Goal: Information Seeking & Learning: Check status

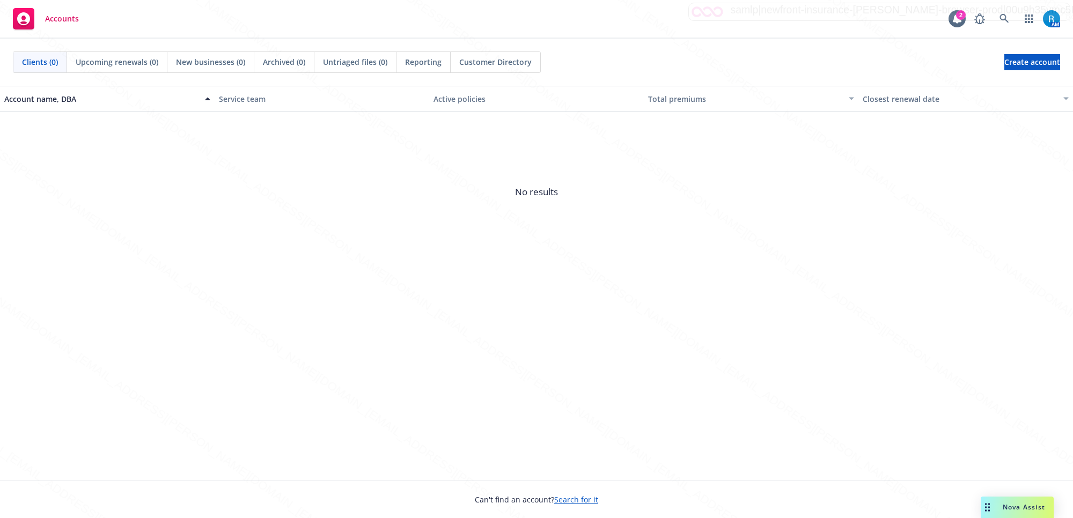
click at [148, 229] on span "No results" at bounding box center [536, 192] width 1073 height 161
click at [999, 14] on icon at bounding box center [1004, 19] width 10 height 10
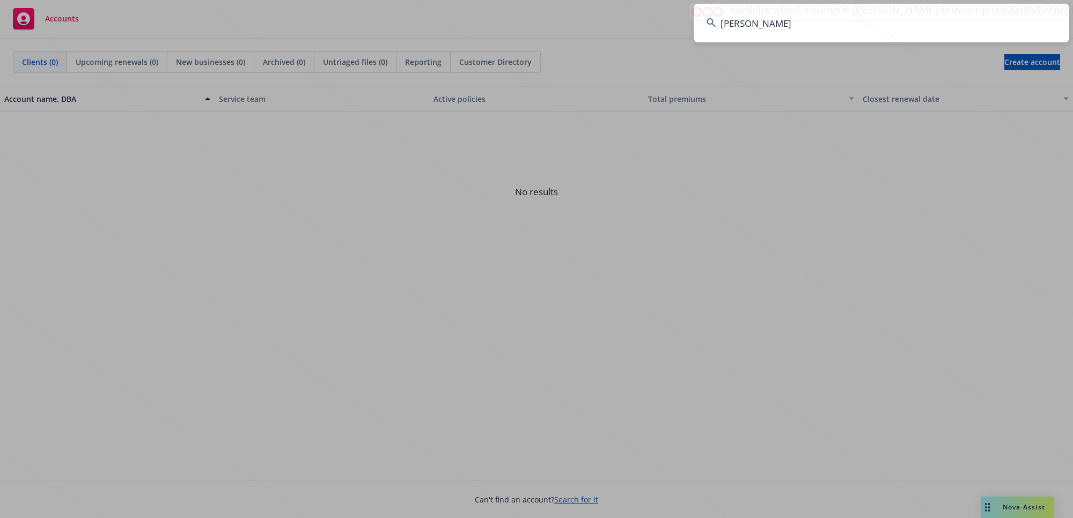
click at [1002, 17] on input "Kay Lancaster" at bounding box center [882, 23] width 376 height 39
click at [1003, 20] on input "Kay LancasterKay Lancaster" at bounding box center [882, 23] width 376 height 39
click at [872, 24] on input "Kay LancasterKay Lancaster" at bounding box center [882, 23] width 376 height 39
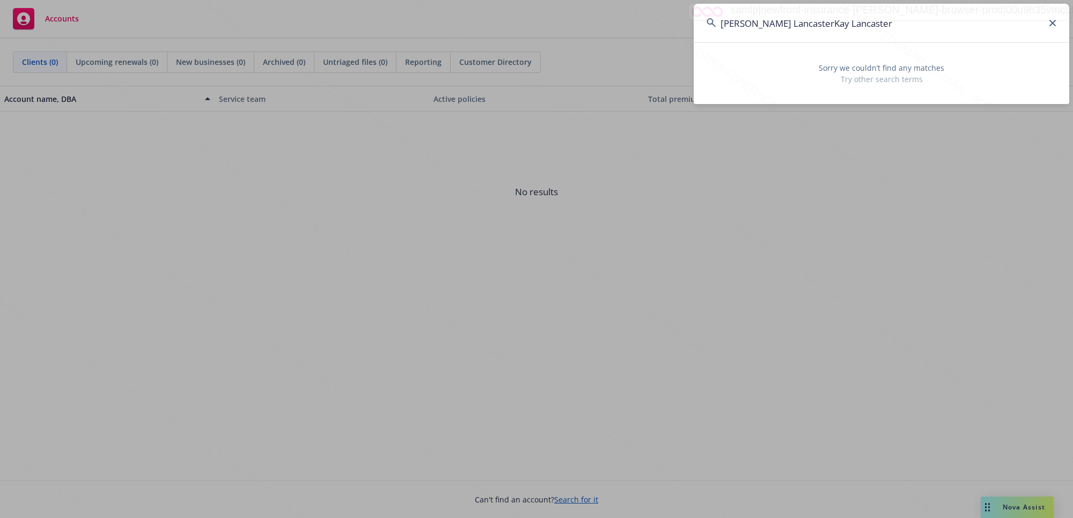
click at [959, 22] on input "Kay LancasterKay LancasterKay Lancaster" at bounding box center [882, 23] width 376 height 39
drag, startPoint x: 899, startPoint y: 16, endPoint x: 798, endPoint y: 25, distance: 101.8
click at [798, 25] on input "Kay LancasterKay LancasterKay Lancaster" at bounding box center [882, 23] width 376 height 39
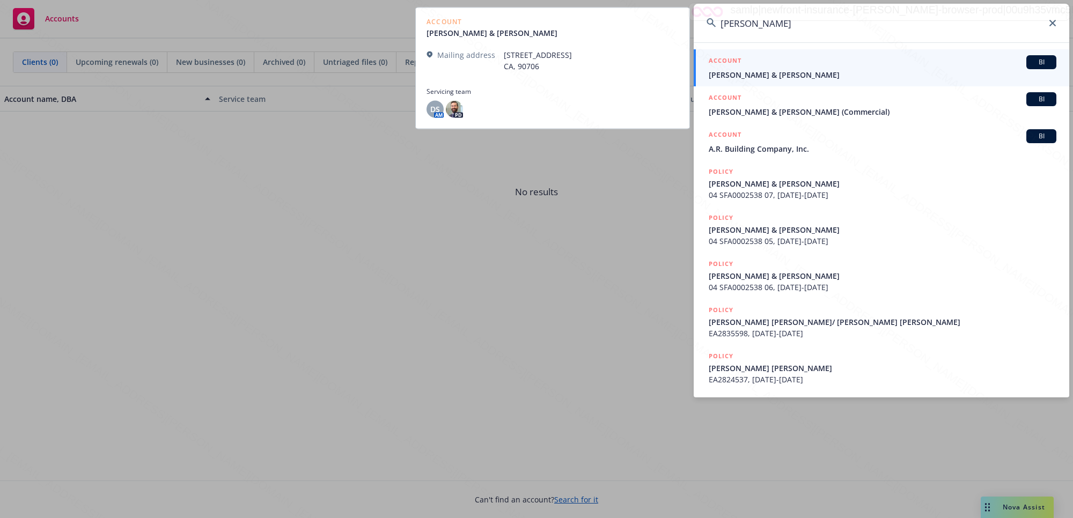
type input "Kay Lancaste"
click at [738, 70] on span "[PERSON_NAME] & [PERSON_NAME]" at bounding box center [883, 74] width 348 height 11
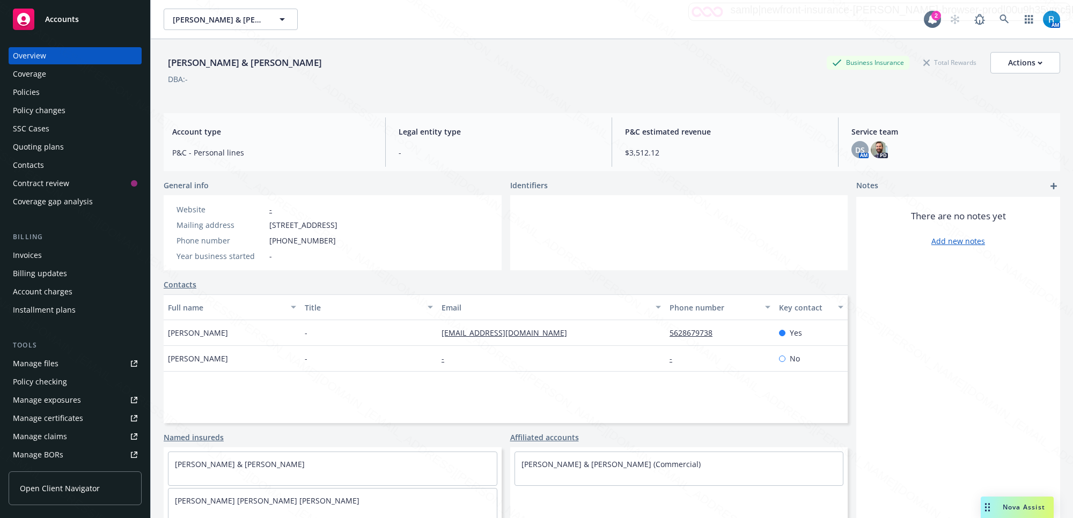
click at [32, 92] on div "Policies" at bounding box center [26, 92] width 27 height 17
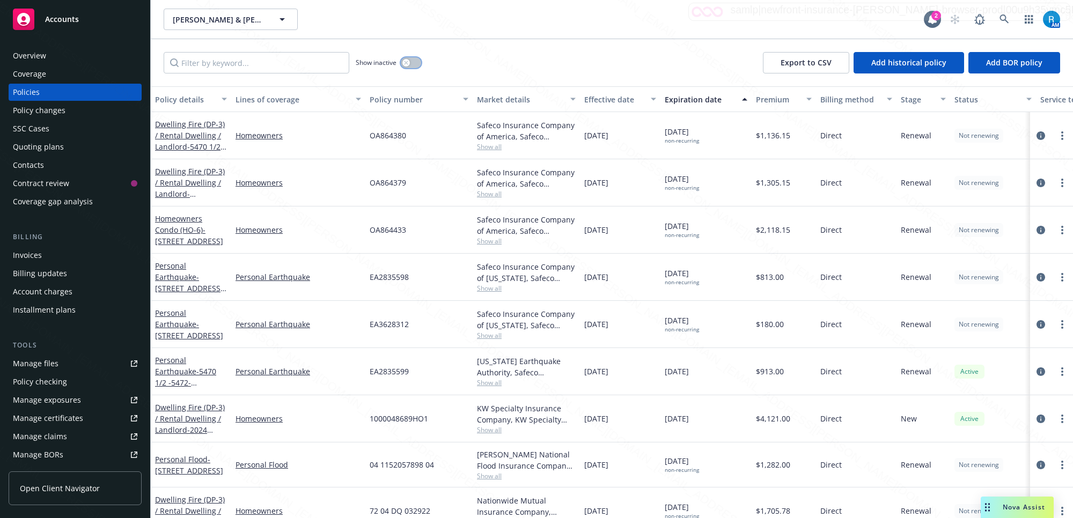
click at [410, 58] on button "button" at bounding box center [411, 62] width 20 height 11
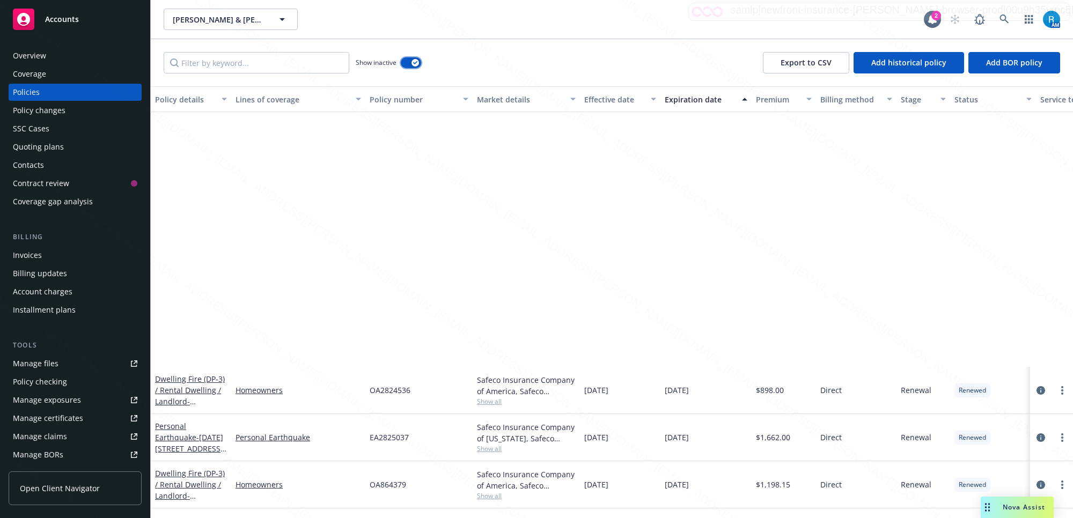
scroll to position [3084, 0]
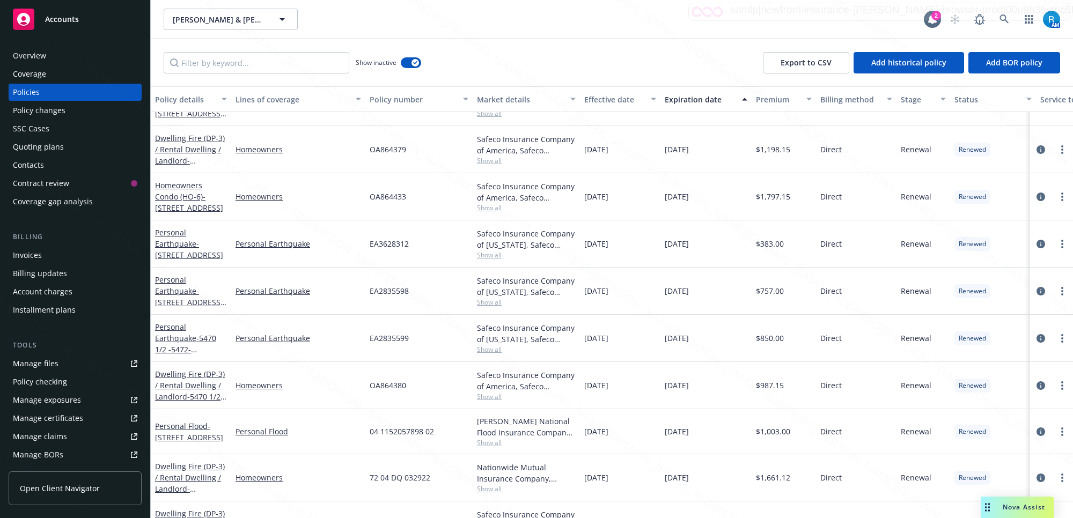
click at [510, 30] on div "Lancaster, Arnold & Kay Lancaster, Arnold & Kay" at bounding box center [544, 19] width 760 height 21
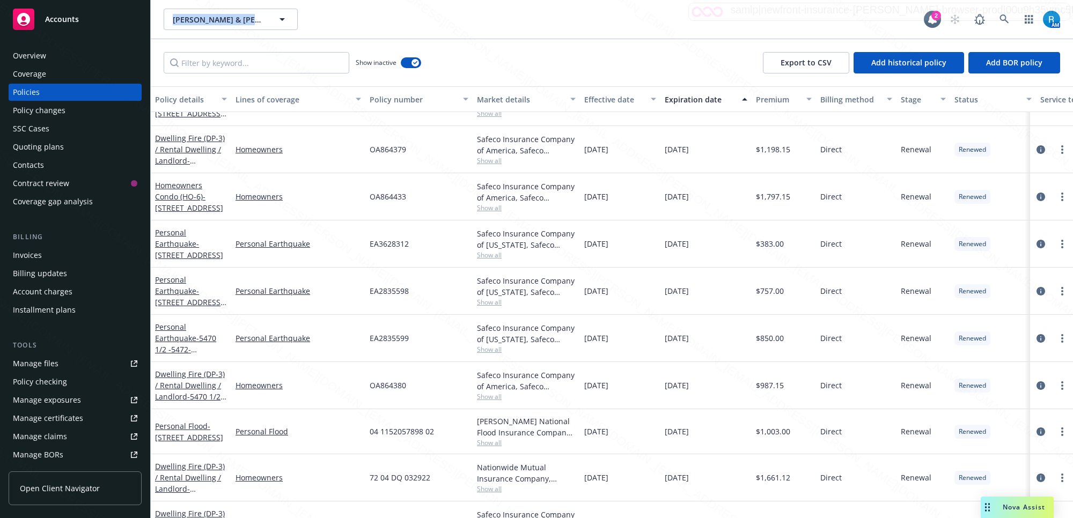
click at [510, 30] on div "Lancaster, Arnold & Kay Lancaster, Arnold & Kay" at bounding box center [544, 19] width 760 height 21
click at [1000, 22] on icon at bounding box center [1004, 19] width 10 height 10
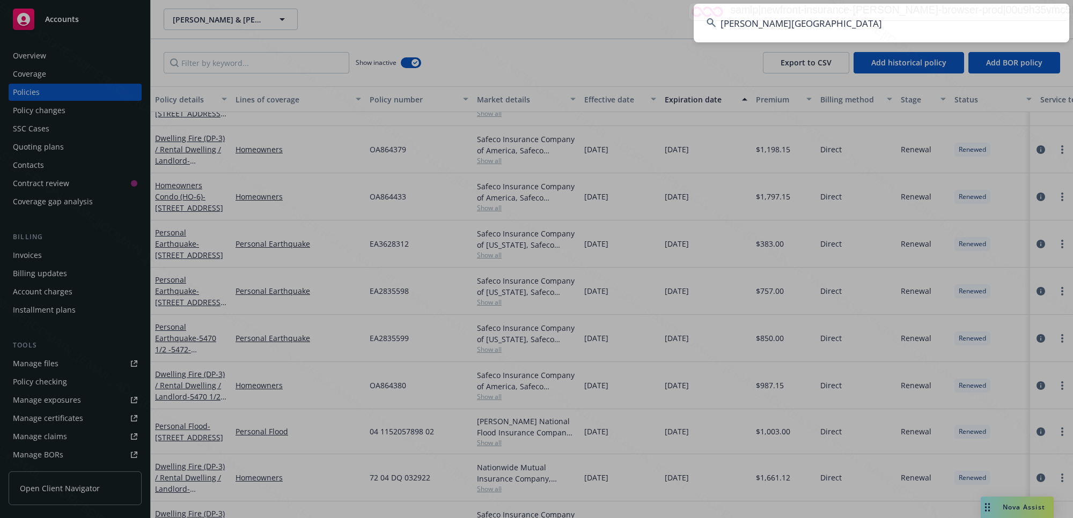
click at [999, 20] on input "[PERSON_NAME][GEOGRAPHIC_DATA]" at bounding box center [882, 23] width 376 height 39
type input "Campbell, MalaCampbell, Mala"
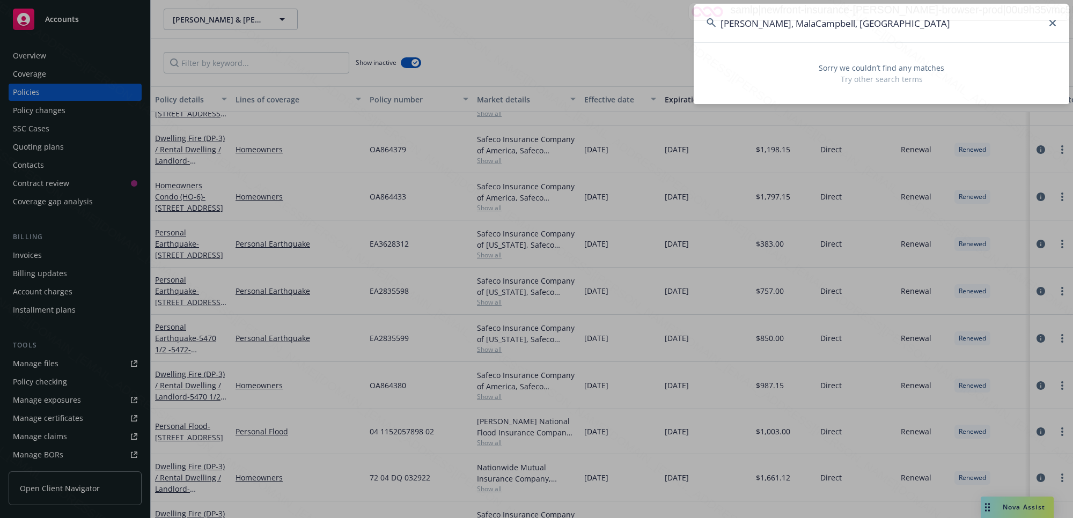
click at [1002, 19] on input "Campbell, MalaCampbell, Mala" at bounding box center [882, 23] width 376 height 39
click at [1003, 18] on input "Campbell, MalaCampbell, Mala" at bounding box center [882, 23] width 376 height 39
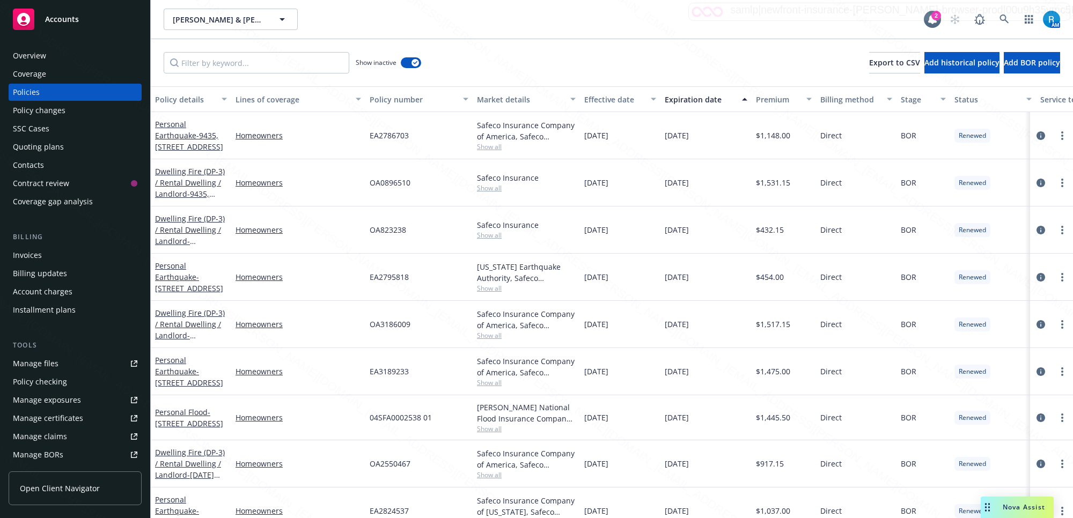
click at [859, 23] on div "[PERSON_NAME] & [PERSON_NAME], [PERSON_NAME] & [PERSON_NAME]" at bounding box center [544, 19] width 760 height 21
click at [999, 19] on icon at bounding box center [1004, 19] width 10 height 10
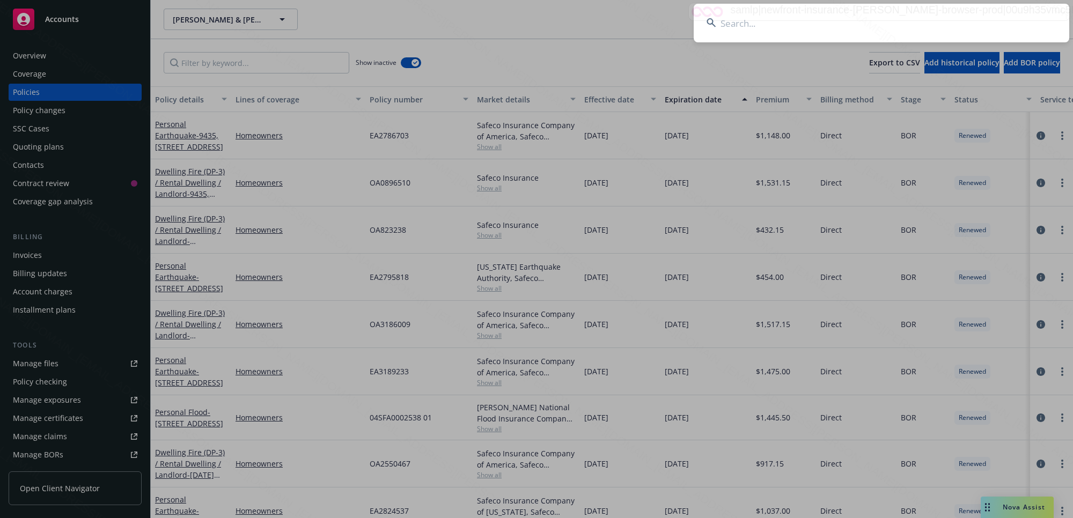
click at [999, 19] on input at bounding box center [882, 23] width 376 height 39
click at [1002, 20] on input at bounding box center [882, 23] width 376 height 39
click at [1004, 17] on input at bounding box center [882, 23] width 376 height 39
click at [913, 19] on input at bounding box center [882, 23] width 376 height 39
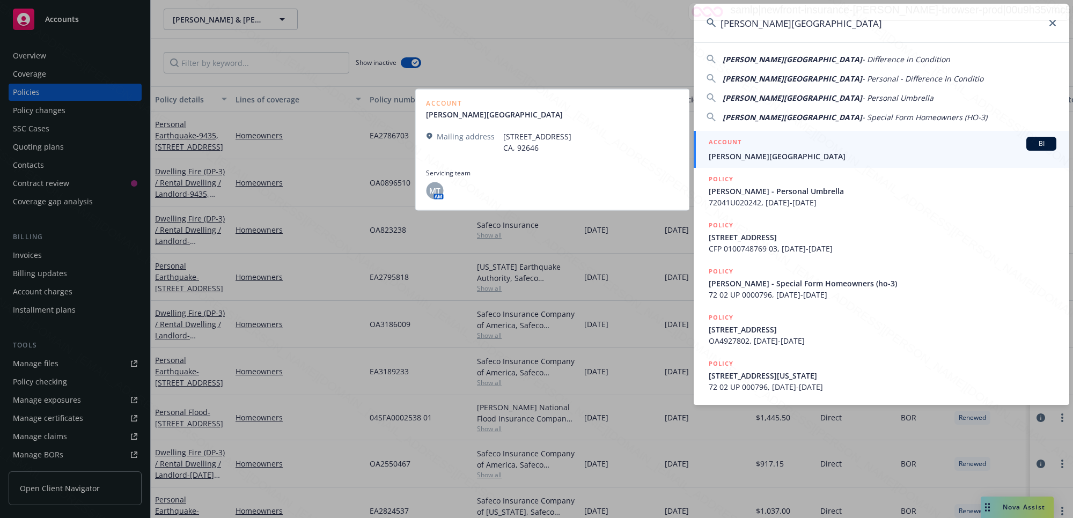
type input "[PERSON_NAME][GEOGRAPHIC_DATA]"
click at [772, 156] on span "[PERSON_NAME][GEOGRAPHIC_DATA]" at bounding box center [883, 156] width 348 height 11
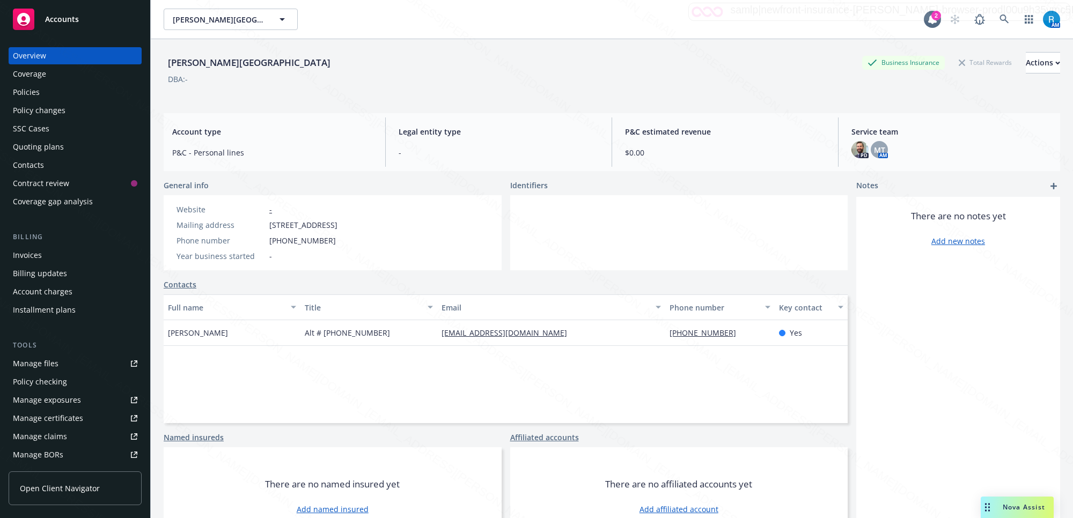
click at [48, 92] on div "Policies" at bounding box center [75, 92] width 124 height 17
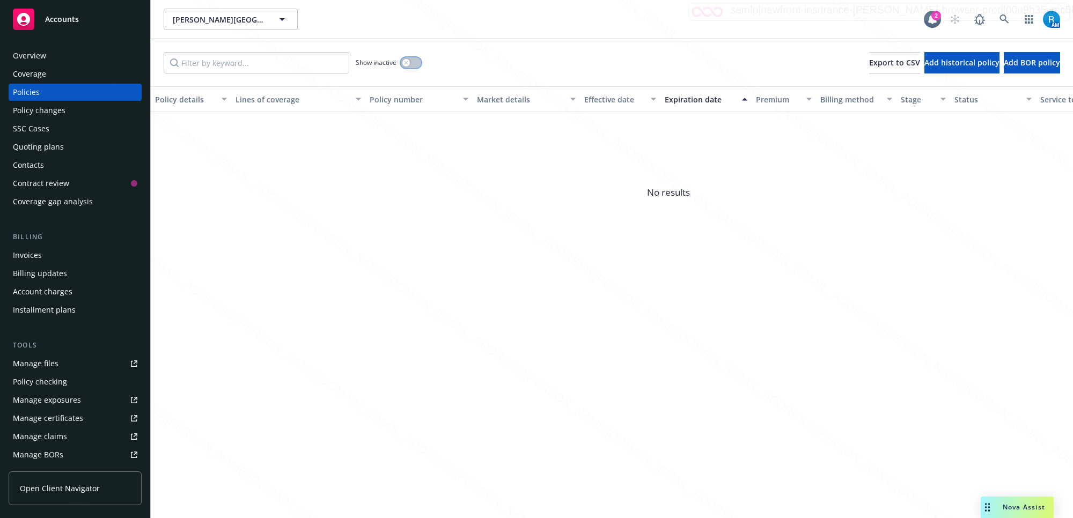
click at [417, 65] on button "button" at bounding box center [411, 62] width 20 height 11
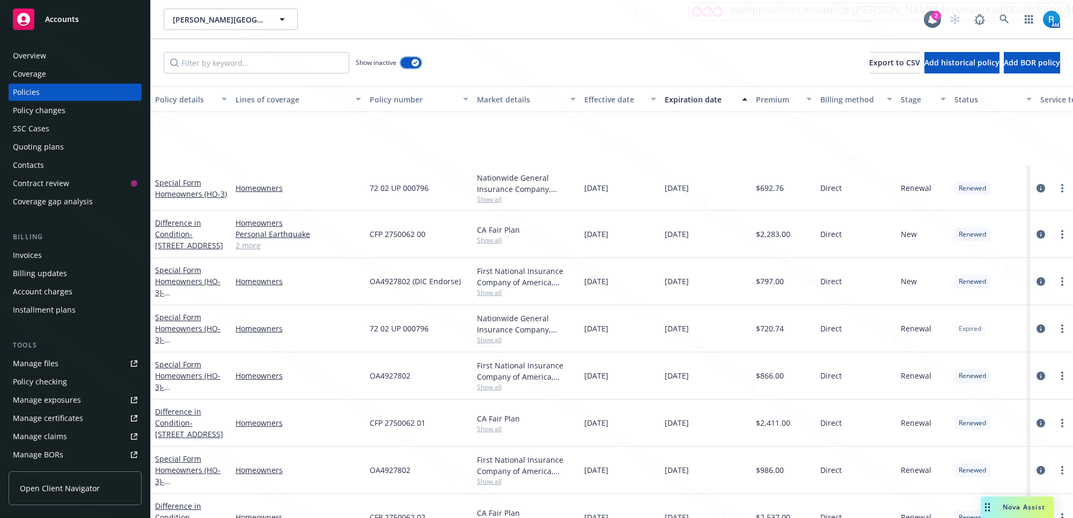
scroll to position [290, 0]
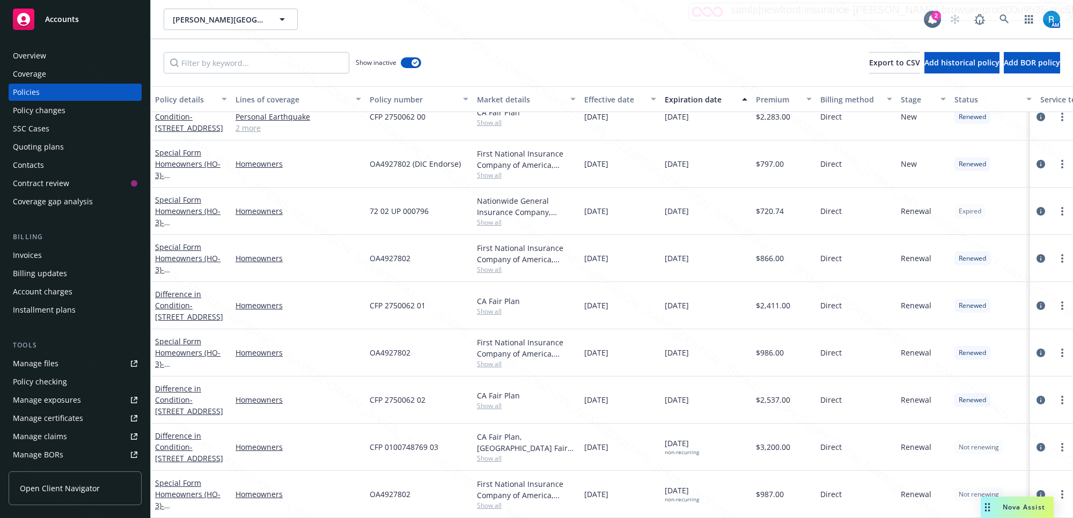
click at [18, 127] on div "SSC Cases" at bounding box center [31, 128] width 36 height 17
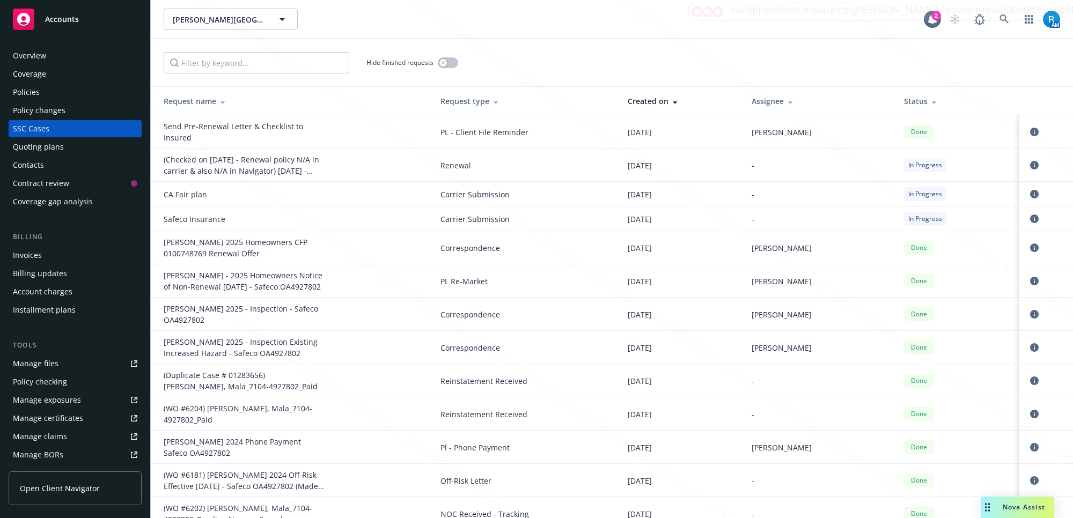
click at [54, 97] on div "Policies" at bounding box center [75, 92] width 124 height 17
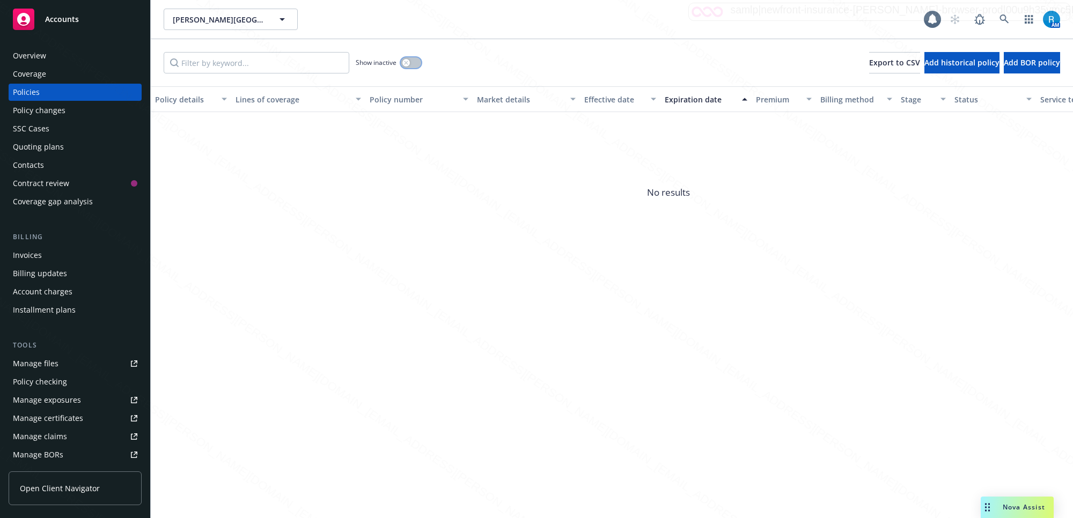
click at [414, 57] on button "button" at bounding box center [411, 62] width 20 height 11
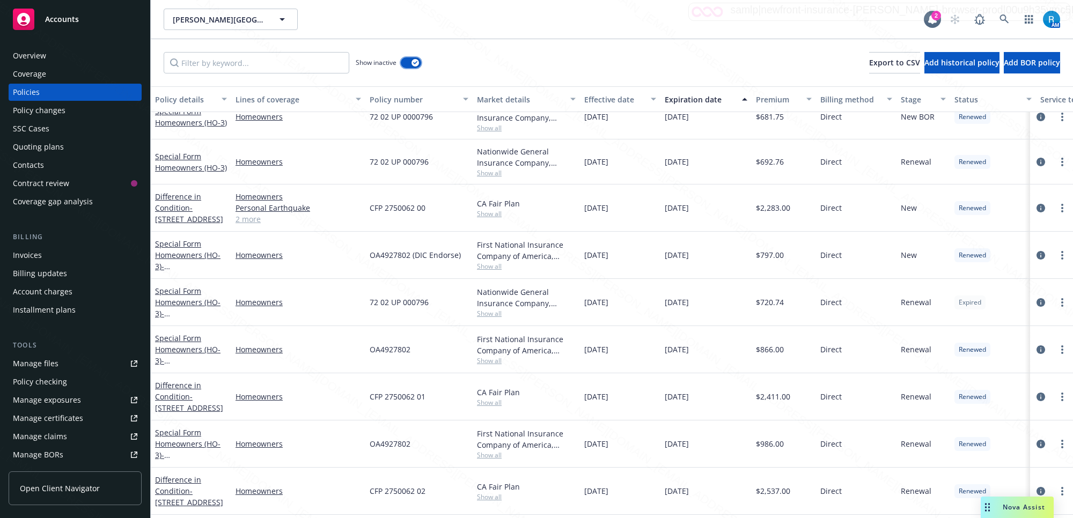
scroll to position [290, 0]
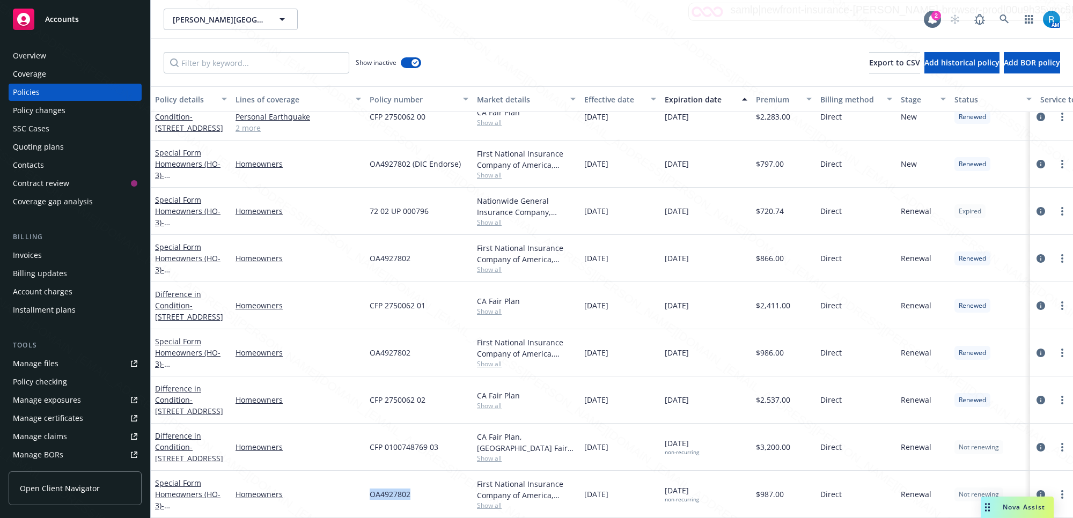
drag, startPoint x: 414, startPoint y: 486, endPoint x: 365, endPoint y: 484, distance: 48.8
click at [365, 484] on div "OA4927802" at bounding box center [418, 494] width 107 height 47
copy span "OA4927802"
click at [909, 79] on div "Show inactive Export to CSV Add historical policy Add BOR policy" at bounding box center [612, 62] width 922 height 47
click at [472, 430] on div "CFP 0100748769 03" at bounding box center [418, 447] width 107 height 47
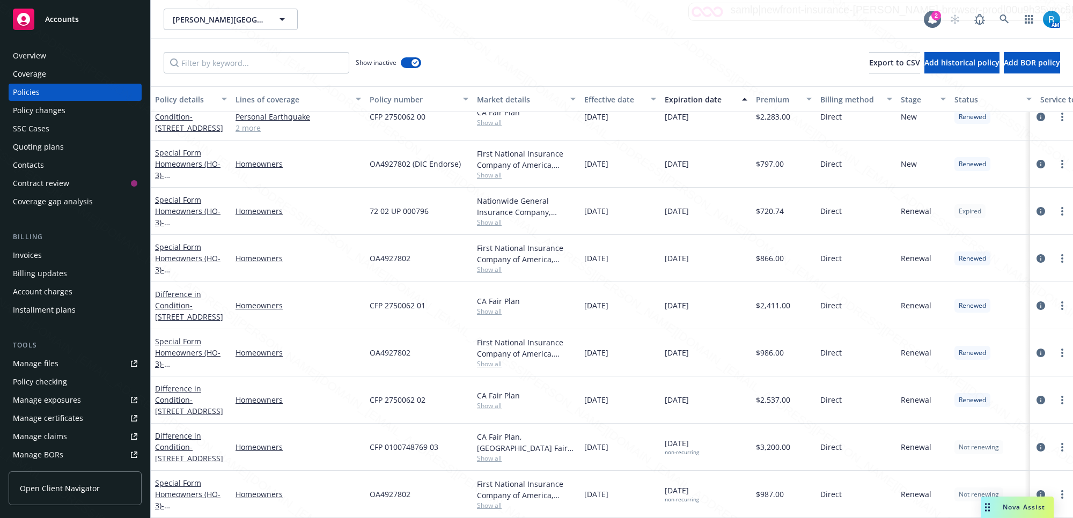
click at [480, 432] on div "CA Fair Plan, [GEOGRAPHIC_DATA] Fair plan" at bounding box center [526, 442] width 99 height 23
drag, startPoint x: 411, startPoint y: 487, endPoint x: 365, endPoint y: 486, distance: 46.7
click at [365, 486] on div "Special Form Homeowners (HO-3) - 301 HEMLOCK DR LAKE ARROWHEAD, CA 92352 Homeow…" at bounding box center [668, 494] width 1035 height 47
copy div "OA4927802"
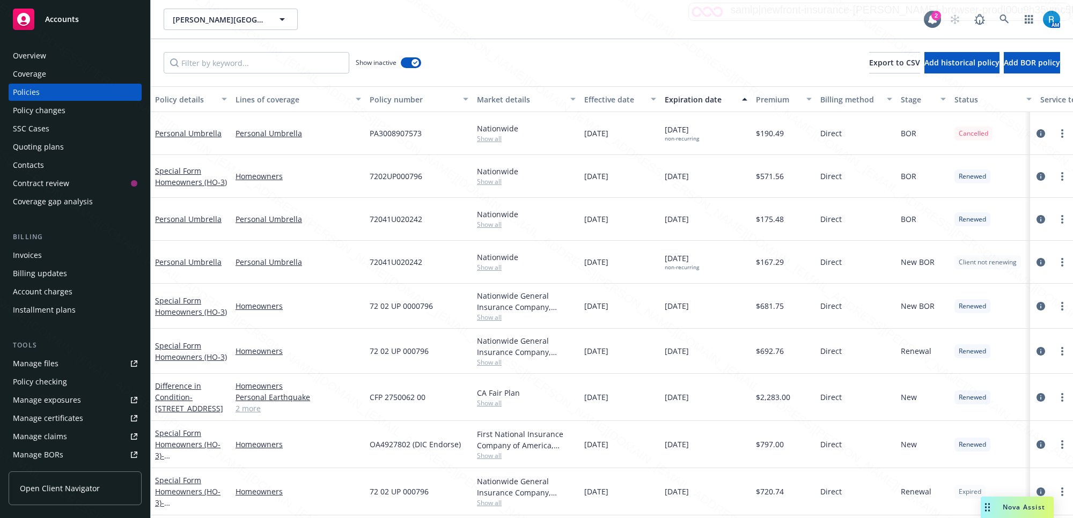
click at [38, 55] on div "Overview" at bounding box center [29, 55] width 33 height 17
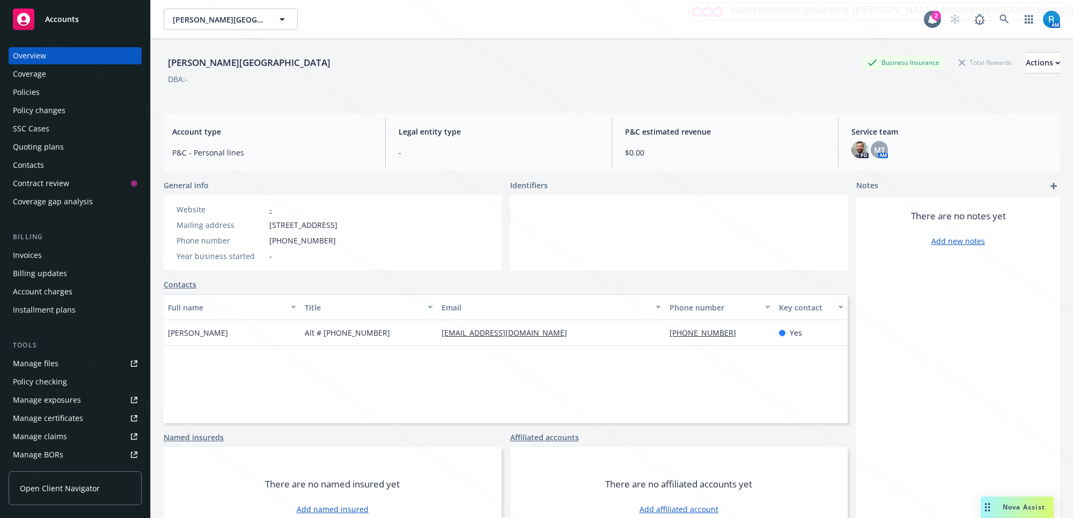
drag, startPoint x: 441, startPoint y: 222, endPoint x: 267, endPoint y: 220, distance: 174.9
click at [267, 220] on div "Website - Mailing address [STREET_ADDRESS] Phone number [PHONE_NUMBER] Year bus…" at bounding box center [333, 232] width 338 height 75
copy div "[STREET_ADDRESS]"
click at [35, 93] on div "Policies" at bounding box center [26, 92] width 27 height 17
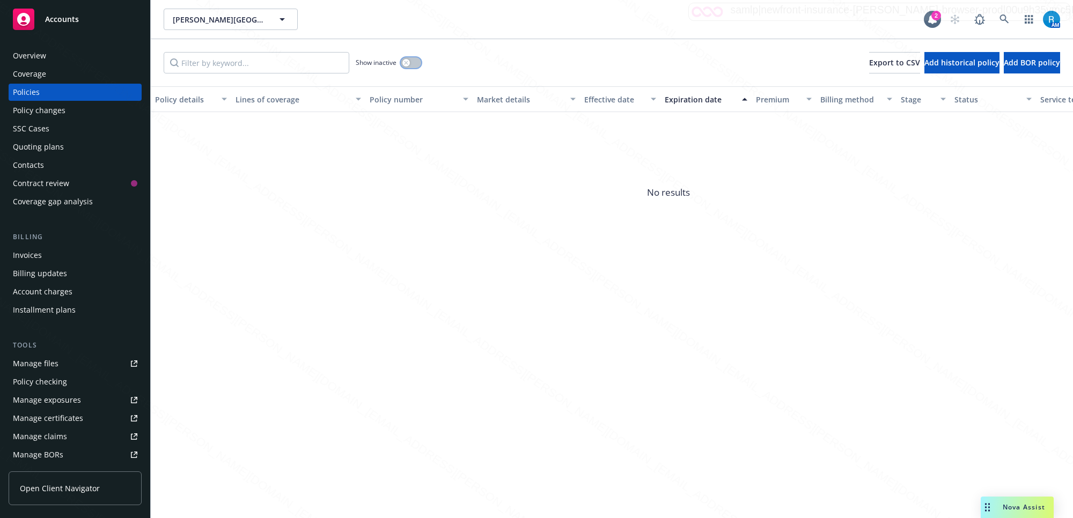
click at [414, 60] on button "button" at bounding box center [411, 62] width 20 height 11
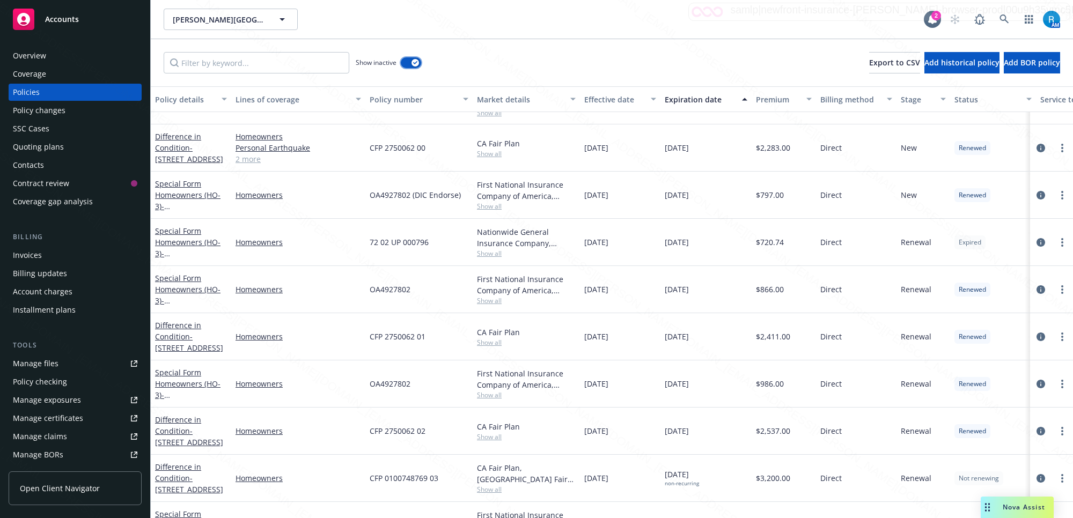
scroll to position [290, 0]
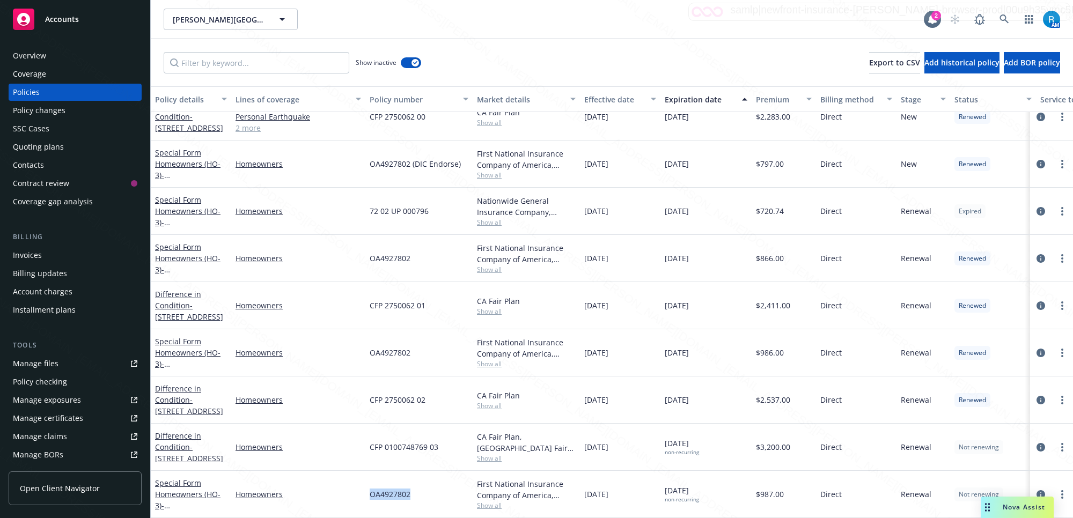
drag, startPoint x: 421, startPoint y: 483, endPoint x: 369, endPoint y: 484, distance: 52.0
click at [369, 484] on div "OA4927802" at bounding box center [418, 494] width 107 height 47
copy span "OA4927802"
click at [1036, 490] on icon "circleInformation" at bounding box center [1040, 494] width 9 height 9
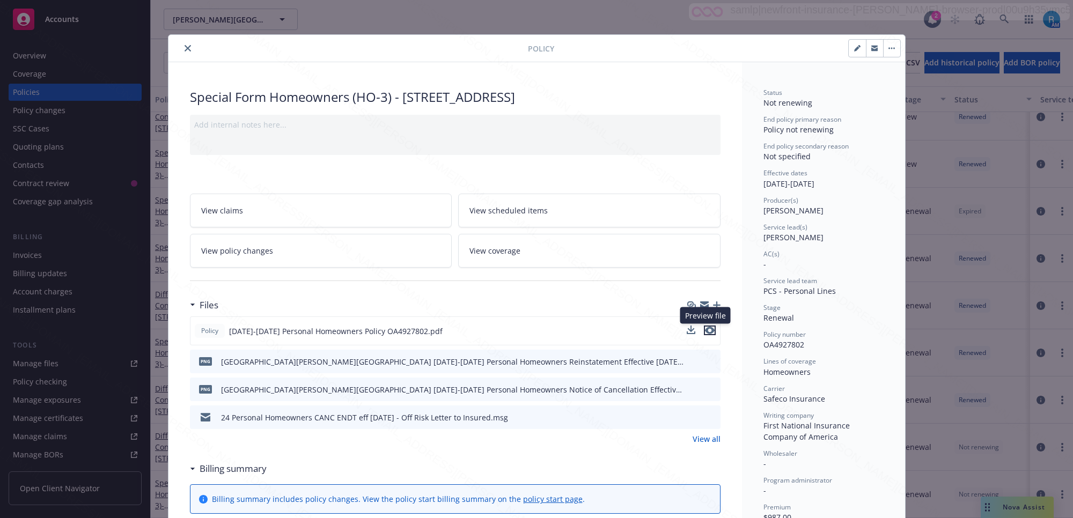
click at [705, 330] on icon "preview file" at bounding box center [710, 331] width 10 height 8
click at [185, 49] on icon "close" at bounding box center [188, 48] width 6 height 6
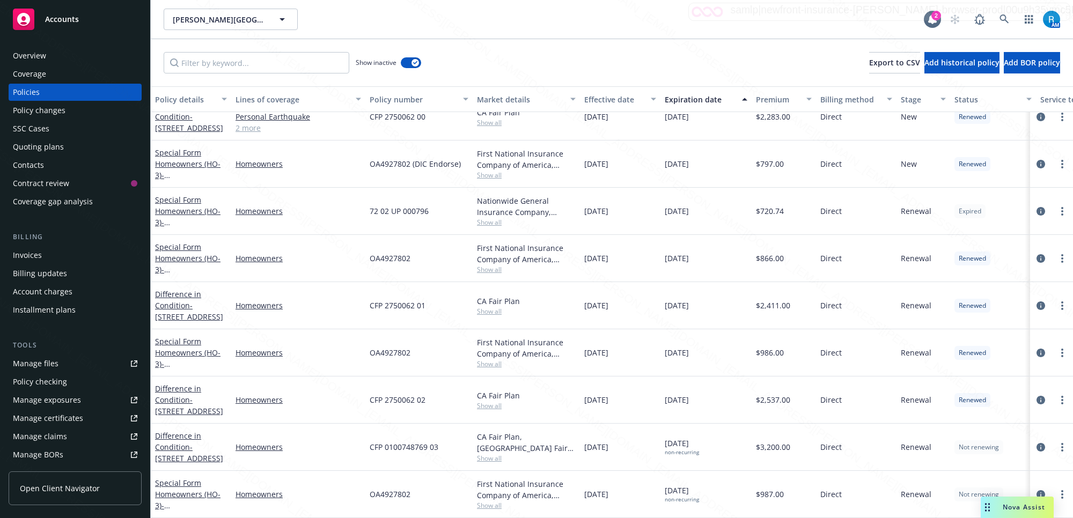
click at [38, 132] on div "SSC Cases" at bounding box center [31, 128] width 36 height 17
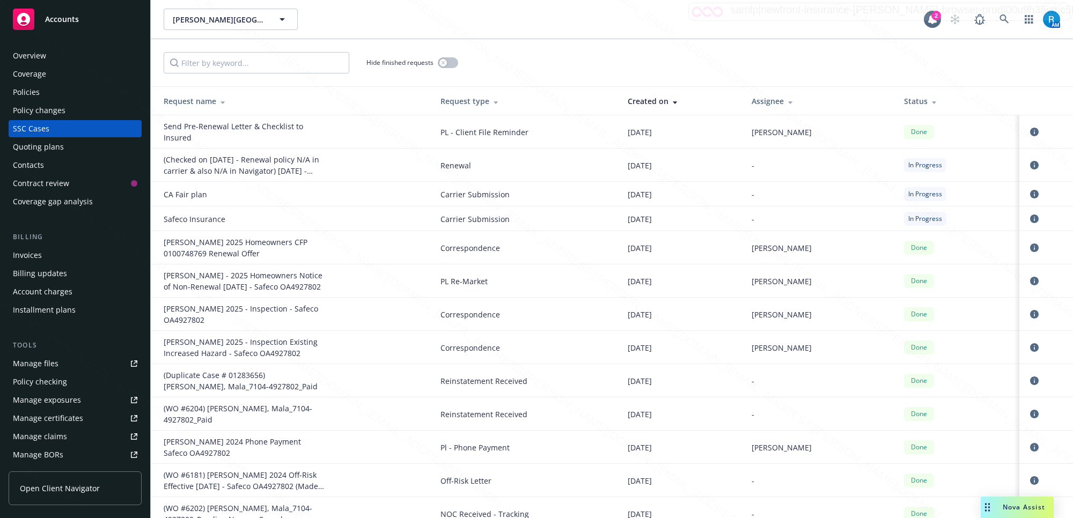
click at [28, 365] on div "Manage files" at bounding box center [36, 363] width 46 height 17
click at [25, 97] on div "Policies" at bounding box center [26, 92] width 27 height 17
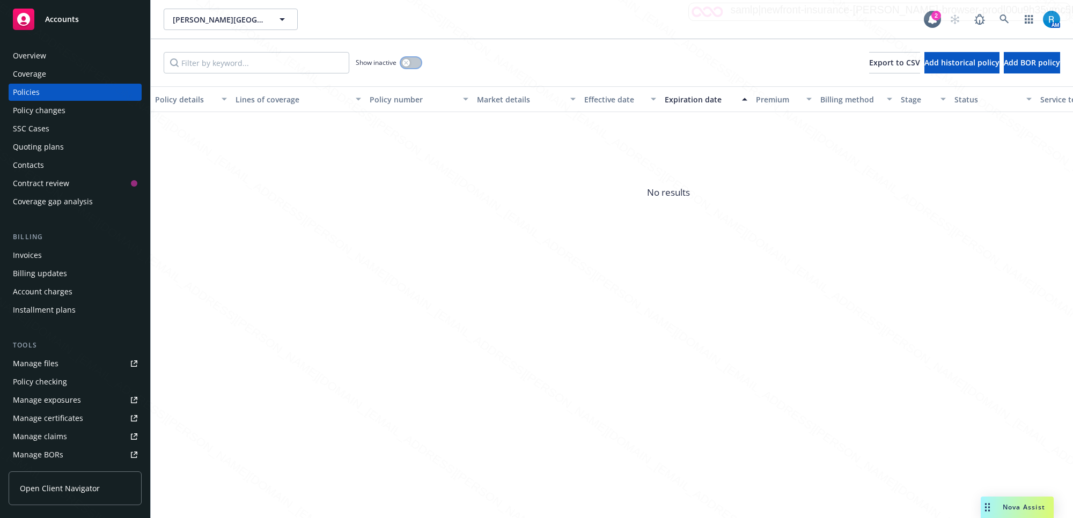
click at [412, 63] on button "button" at bounding box center [411, 62] width 20 height 11
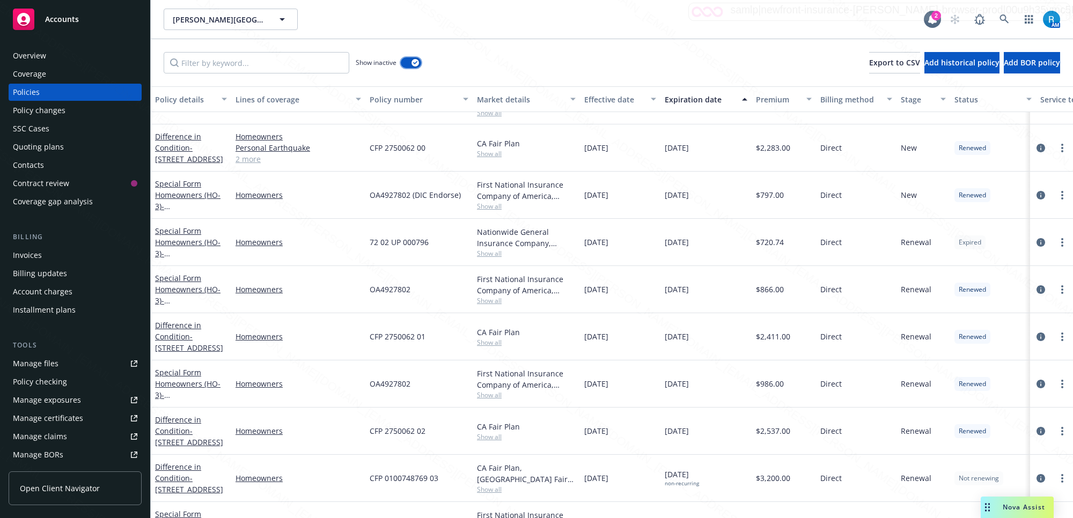
scroll to position [290, 0]
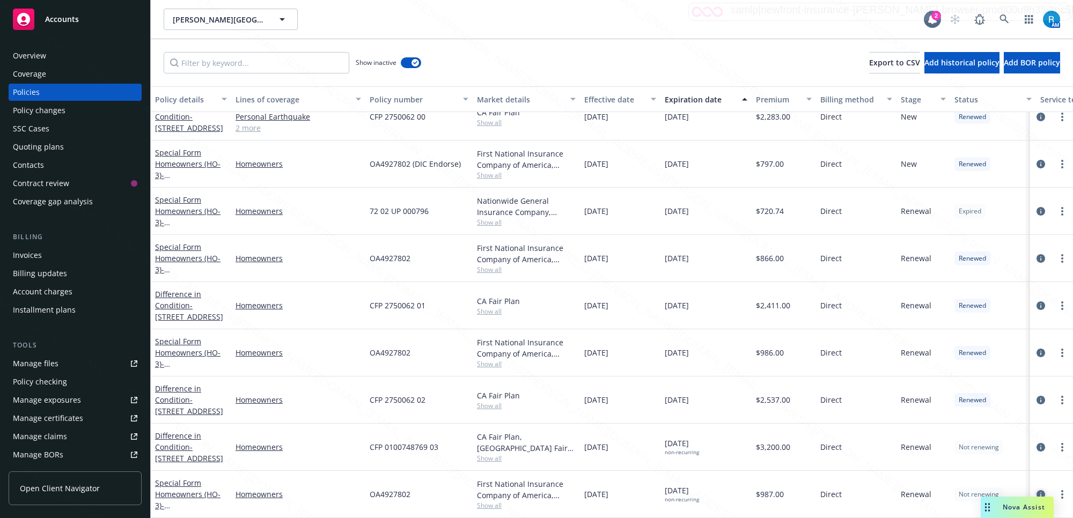
click at [1036, 490] on icon "circleInformation" at bounding box center [1040, 494] width 9 height 9
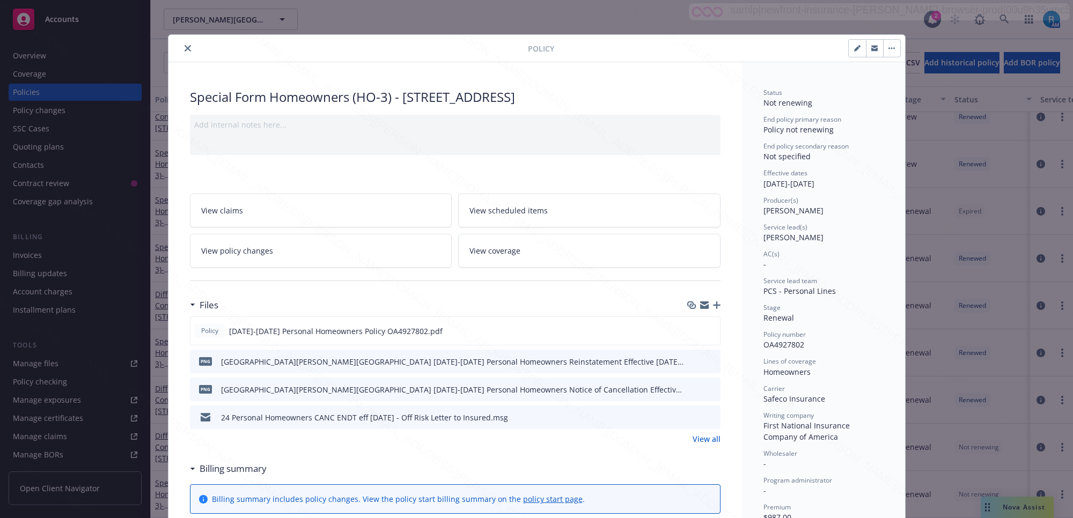
scroll to position [32, 0]
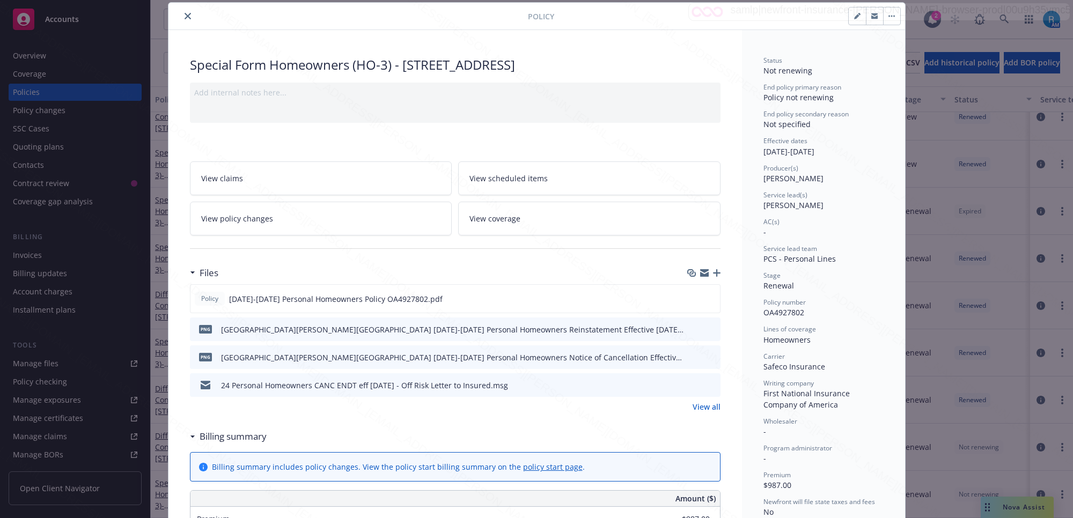
drag, startPoint x: 636, startPoint y: 393, endPoint x: 600, endPoint y: 391, distance: 36.0
click at [600, 391] on div "24 Personal Homeowners CANC ENDT eff [DATE] - Off Risk Letter to Insured.msg" at bounding box center [455, 385] width 531 height 24
click at [705, 384] on icon "preview file" at bounding box center [710, 385] width 10 height 8
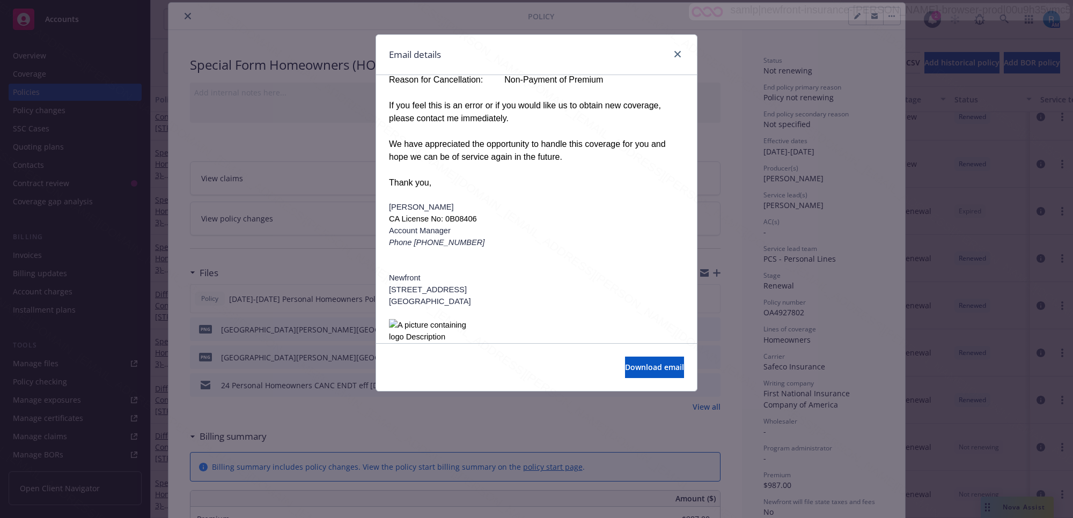
scroll to position [270, 0]
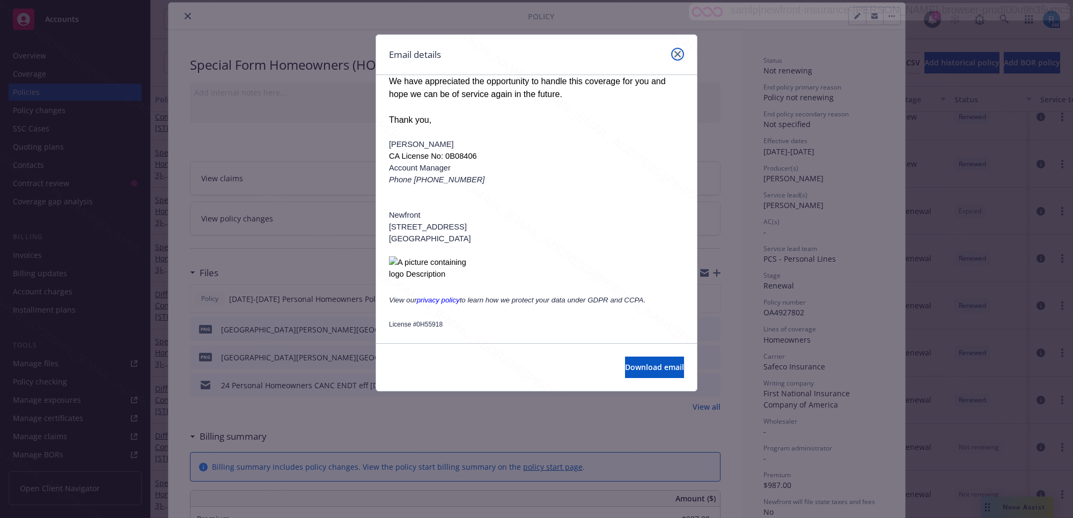
click at [677, 49] on link "close" at bounding box center [677, 54] width 13 height 13
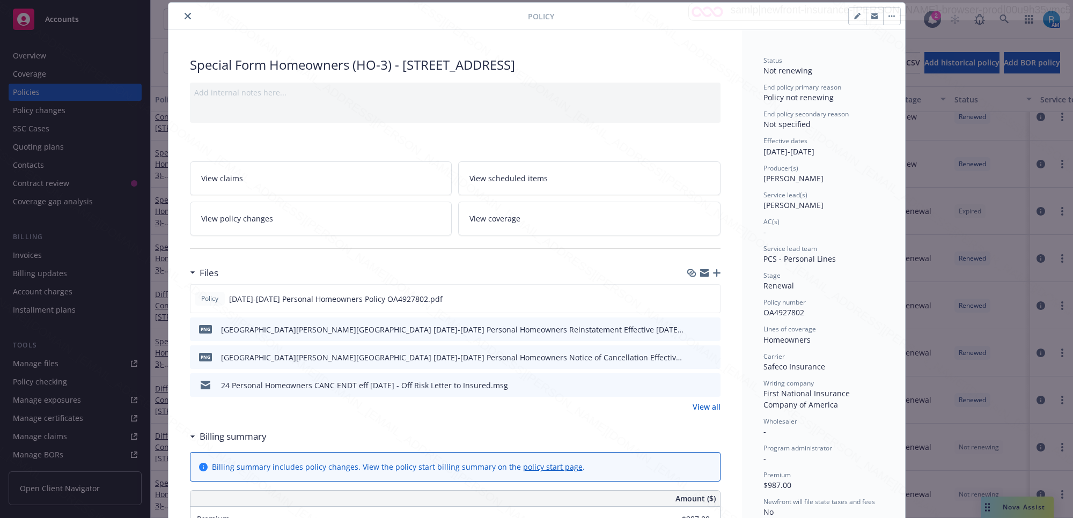
click at [185, 14] on icon "close" at bounding box center [188, 16] width 6 height 6
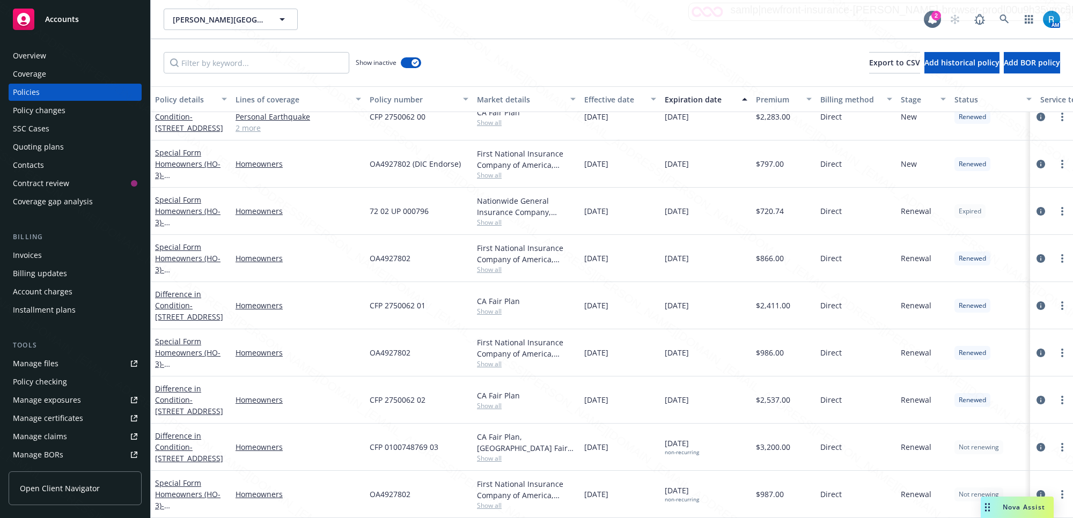
click at [49, 59] on div "Overview" at bounding box center [75, 55] width 124 height 17
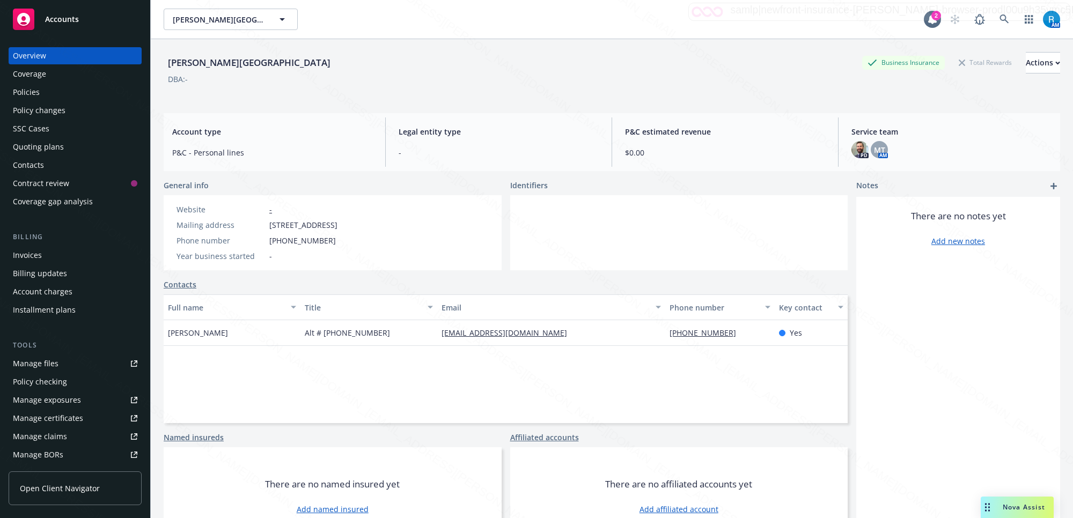
click at [18, 132] on div "SSC Cases" at bounding box center [31, 128] width 36 height 17
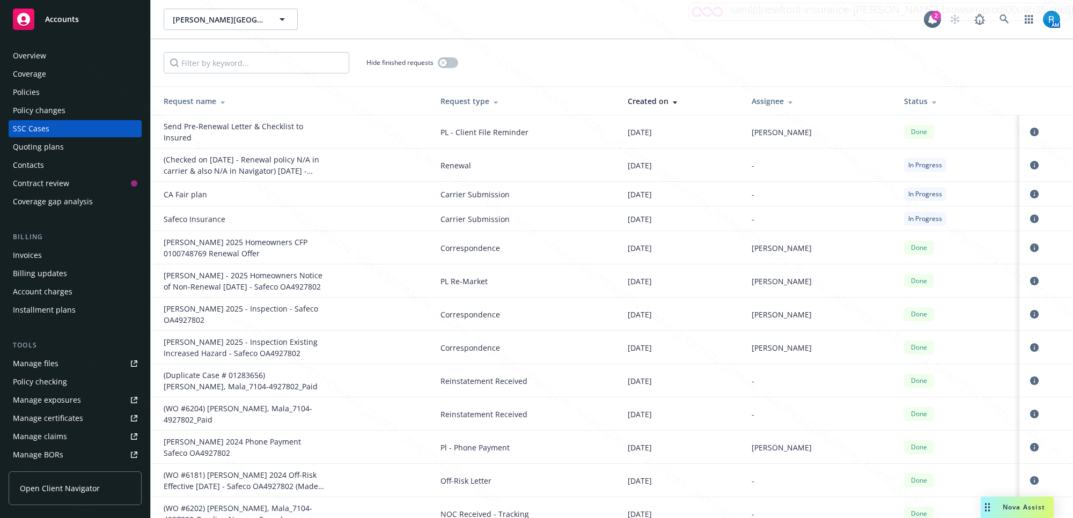
click at [43, 89] on div "Policies" at bounding box center [75, 92] width 124 height 17
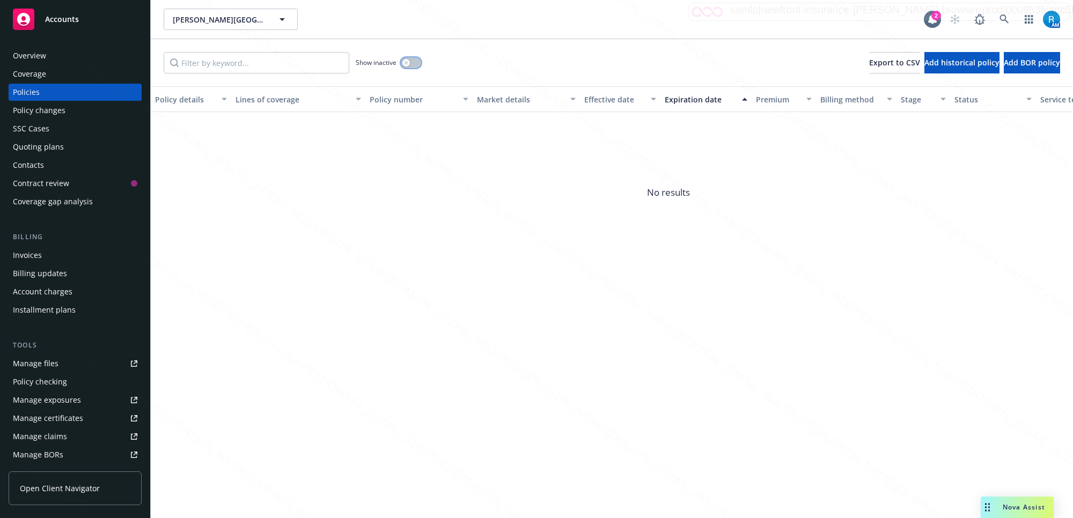
click at [413, 60] on button "button" at bounding box center [411, 62] width 20 height 11
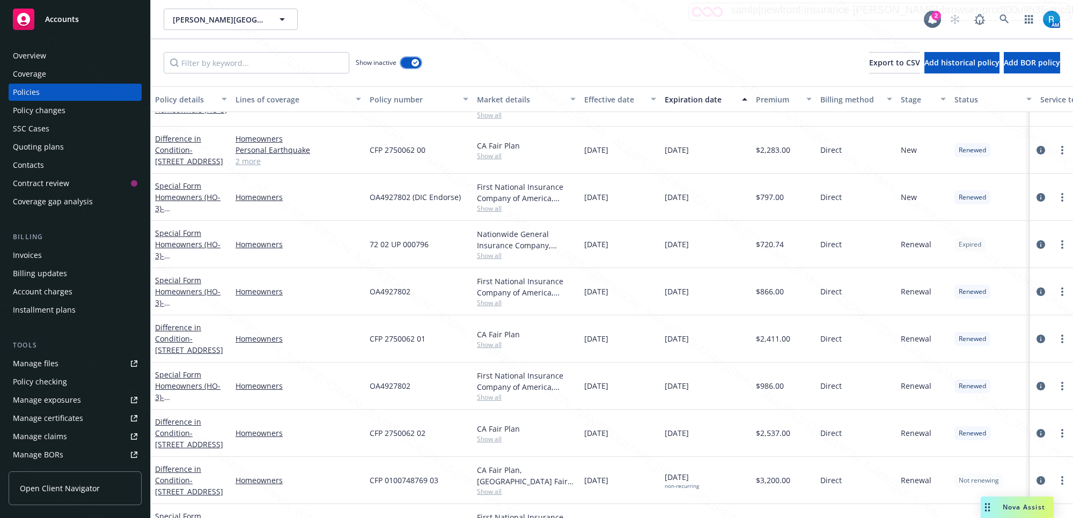
scroll to position [290, 0]
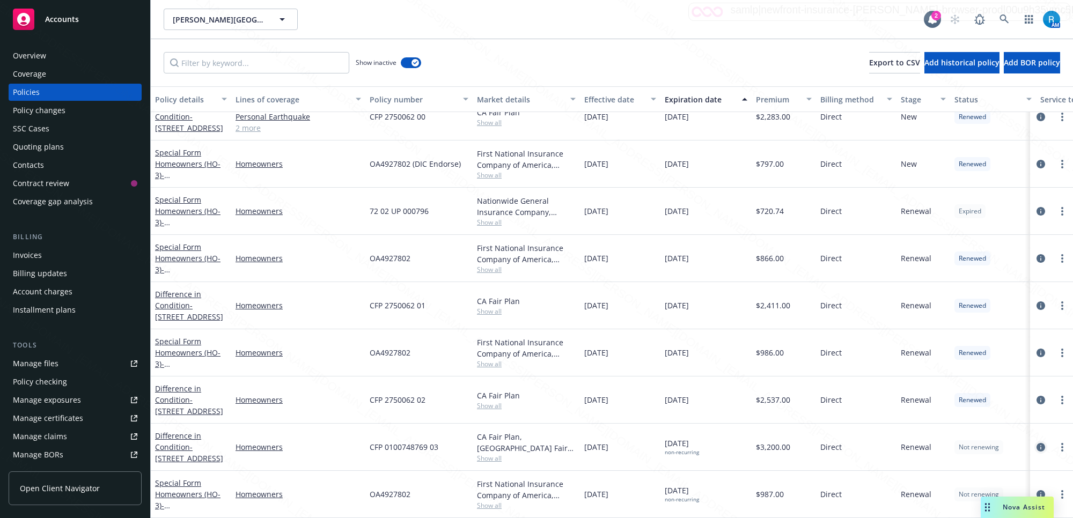
click at [1036, 443] on icon "circleInformation" at bounding box center [1040, 447] width 9 height 9
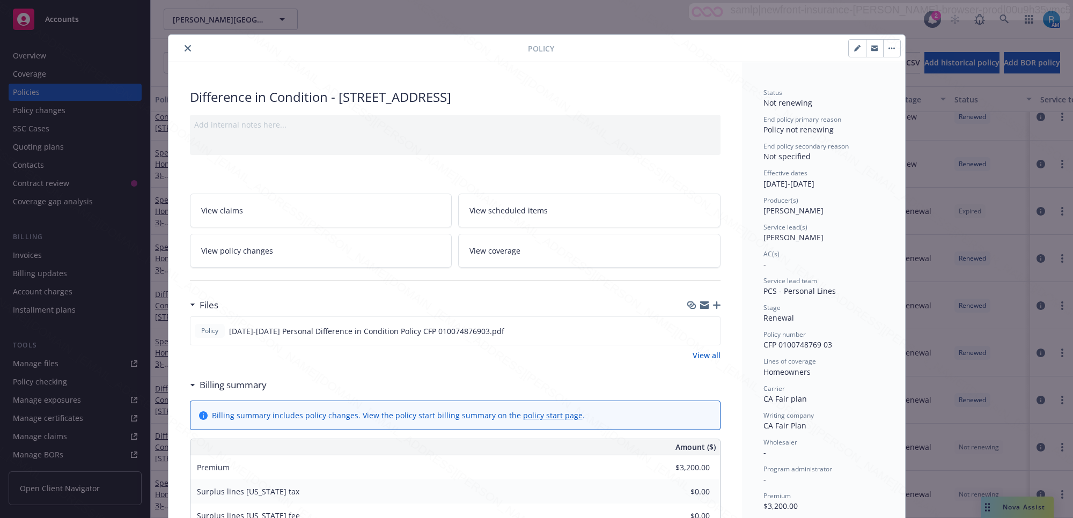
click at [185, 50] on icon "close" at bounding box center [188, 48] width 6 height 6
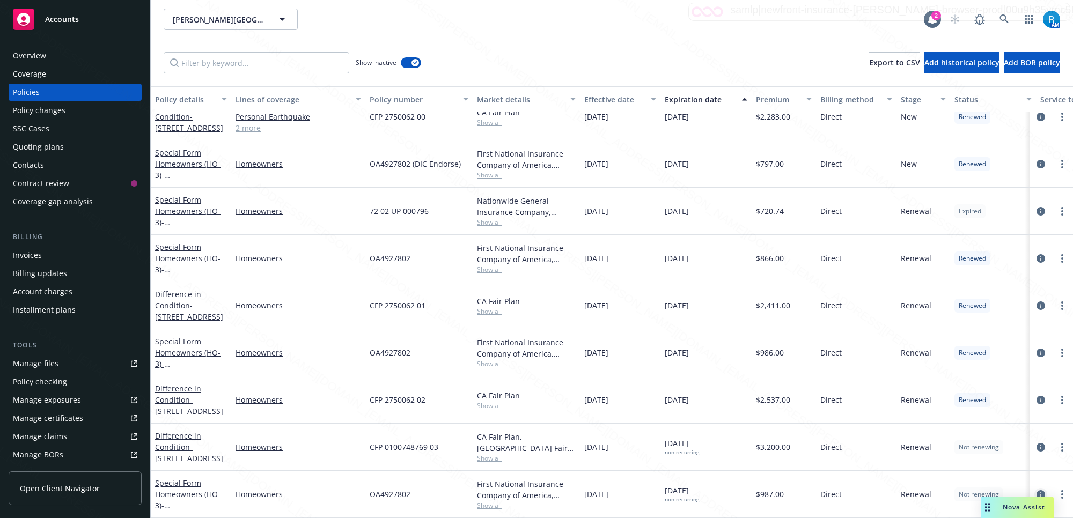
click at [1036, 490] on icon "circleInformation" at bounding box center [1040, 494] width 9 height 9
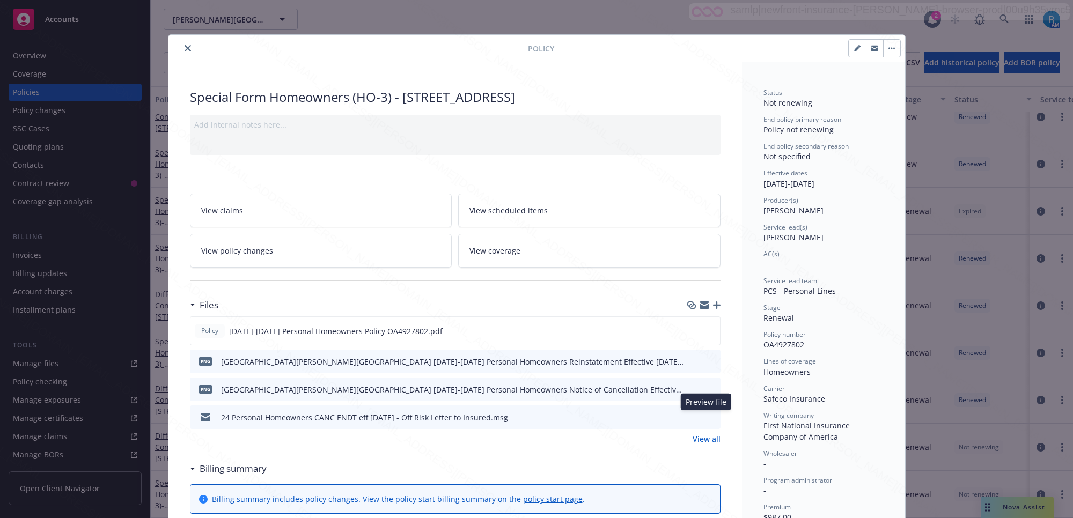
click at [705, 416] on icon "preview file" at bounding box center [710, 417] width 10 height 8
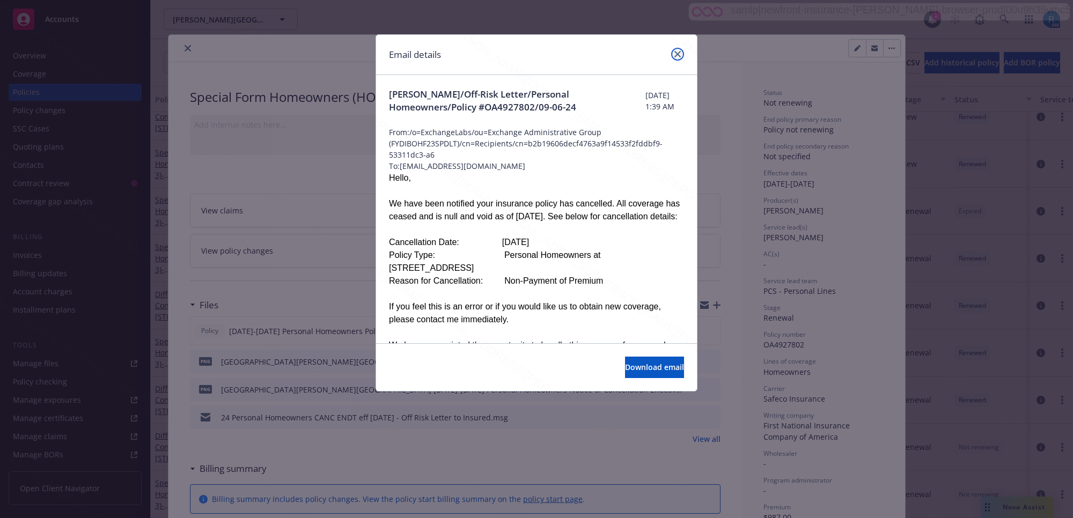
click at [676, 53] on icon "close" at bounding box center [677, 54] width 6 height 6
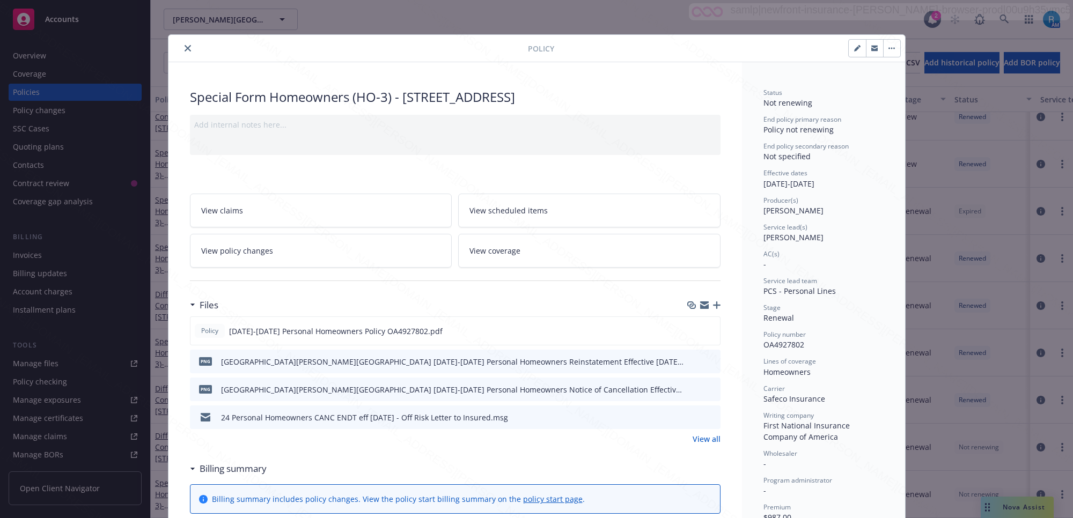
click at [185, 46] on icon "close" at bounding box center [188, 48] width 6 height 6
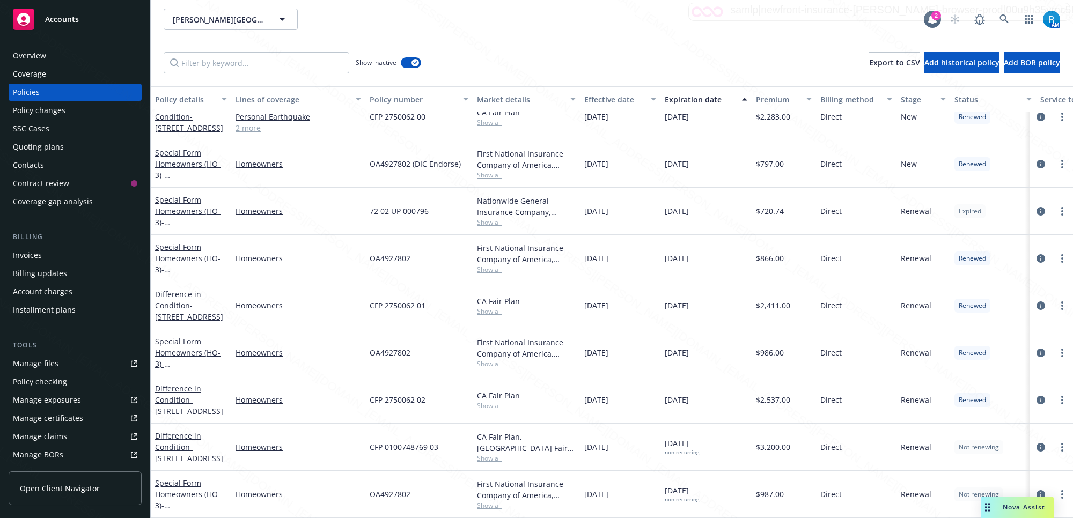
click at [47, 57] on div "Overview" at bounding box center [75, 55] width 124 height 17
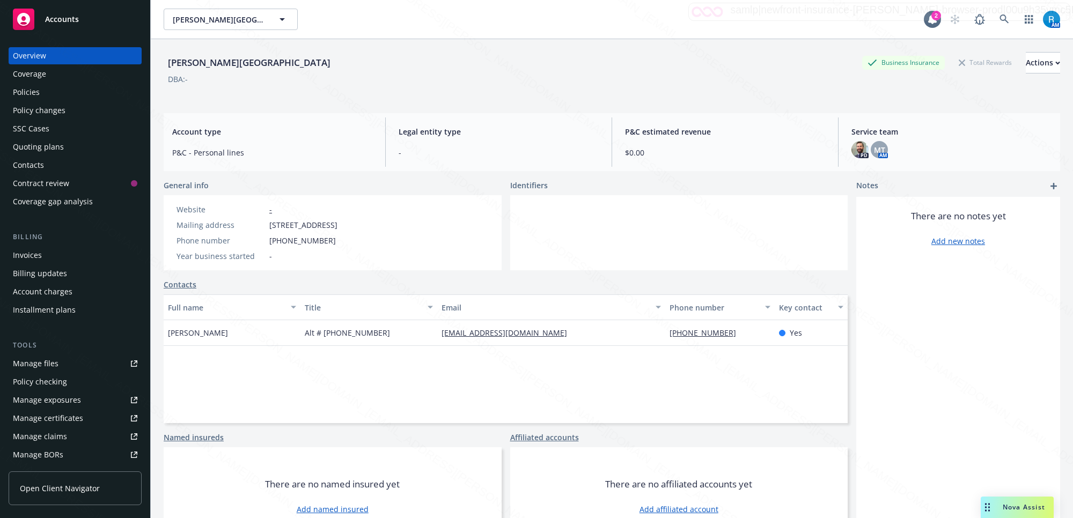
click at [240, 65] on div "[PERSON_NAME] Business Insurance Total Rewards Actions" at bounding box center [612, 62] width 896 height 21
drag, startPoint x: 236, startPoint y: 64, endPoint x: 165, endPoint y: 62, distance: 71.4
click at [166, 62] on div "[PERSON_NAME][GEOGRAPHIC_DATA]" at bounding box center [249, 63] width 171 height 14
copy div "[PERSON_NAME][GEOGRAPHIC_DATA]"
click at [43, 86] on div "Policies" at bounding box center [75, 92] width 124 height 17
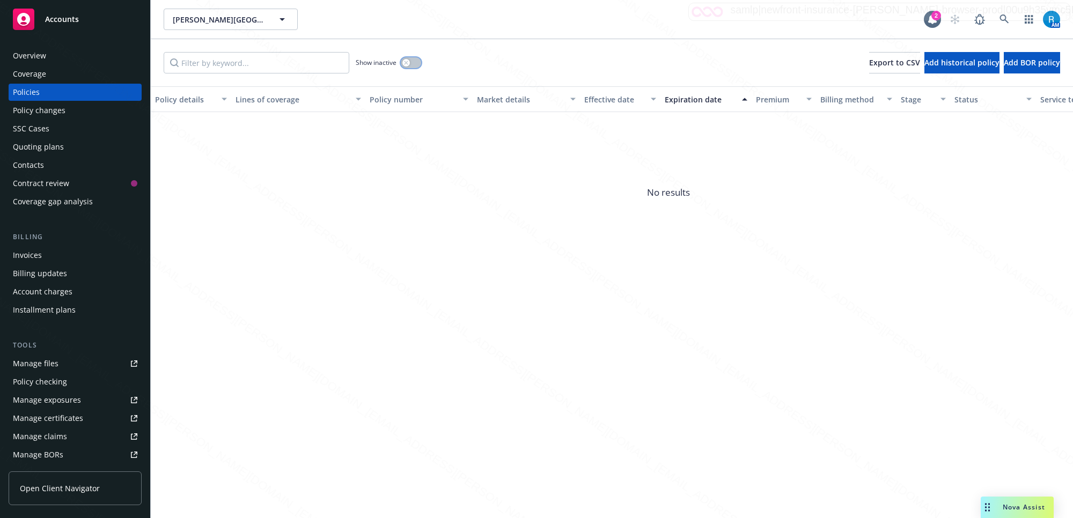
click at [408, 62] on icon "button" at bounding box center [406, 63] width 4 height 4
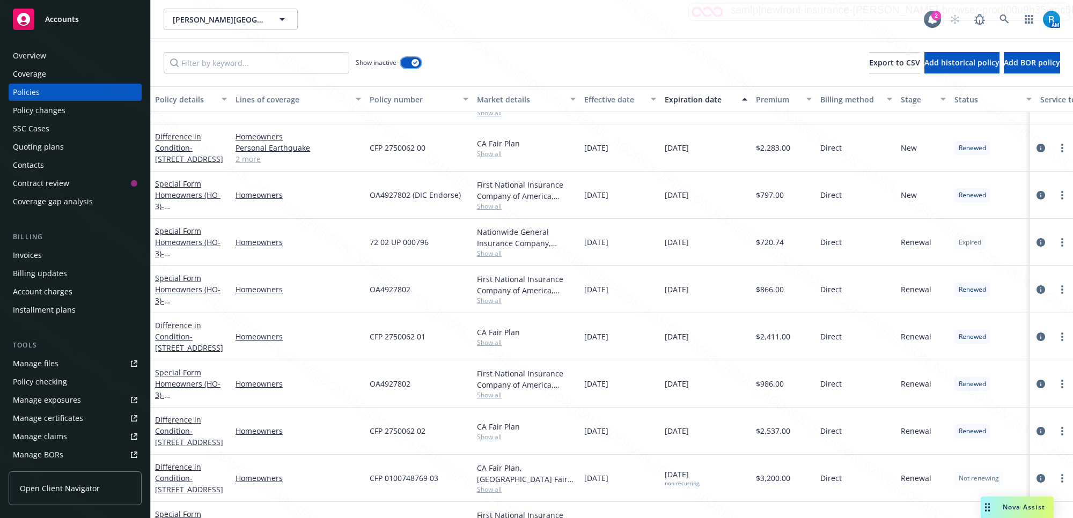
scroll to position [290, 0]
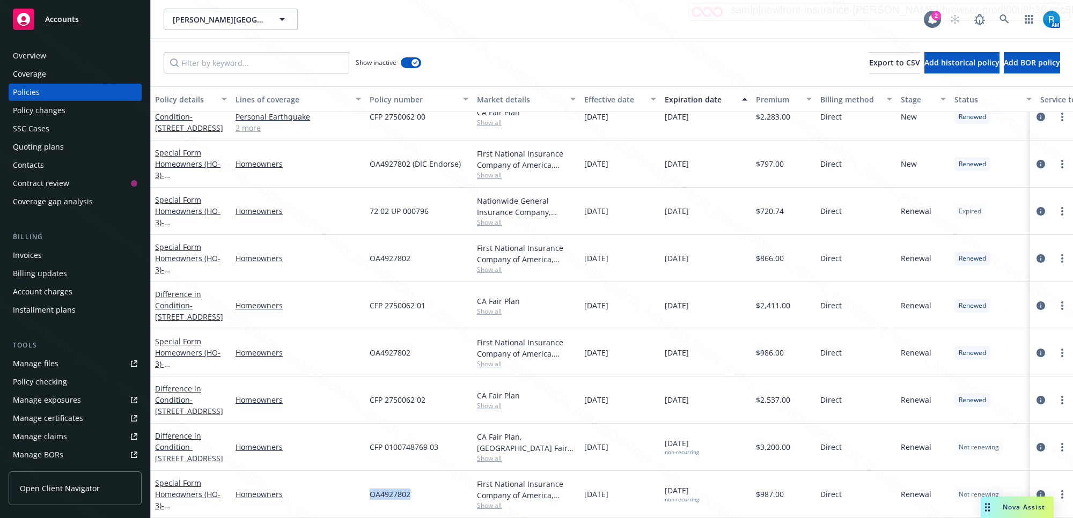
drag, startPoint x: 406, startPoint y: 485, endPoint x: 370, endPoint y: 481, distance: 36.2
click at [366, 485] on div "OA4927802" at bounding box center [418, 494] width 107 height 47
copy span "OA4927802"
click at [47, 54] on div "Overview" at bounding box center [75, 55] width 124 height 17
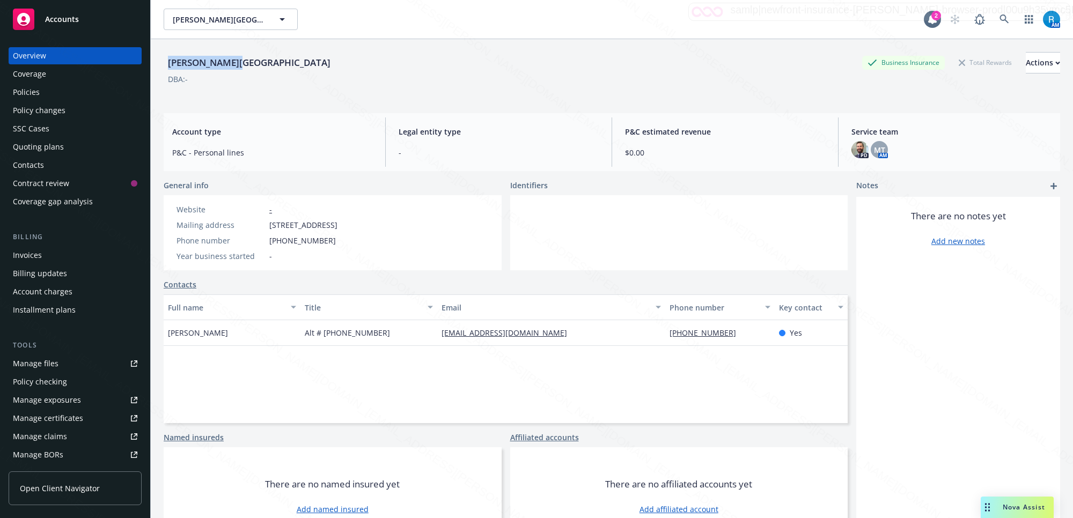
drag, startPoint x: 244, startPoint y: 66, endPoint x: 168, endPoint y: 63, distance: 76.2
click at [168, 63] on div "[PERSON_NAME] Business Insurance Total Rewards Actions" at bounding box center [612, 62] width 896 height 21
copy div "[PERSON_NAME][GEOGRAPHIC_DATA]"
click at [32, 95] on div "Policies" at bounding box center [26, 92] width 27 height 17
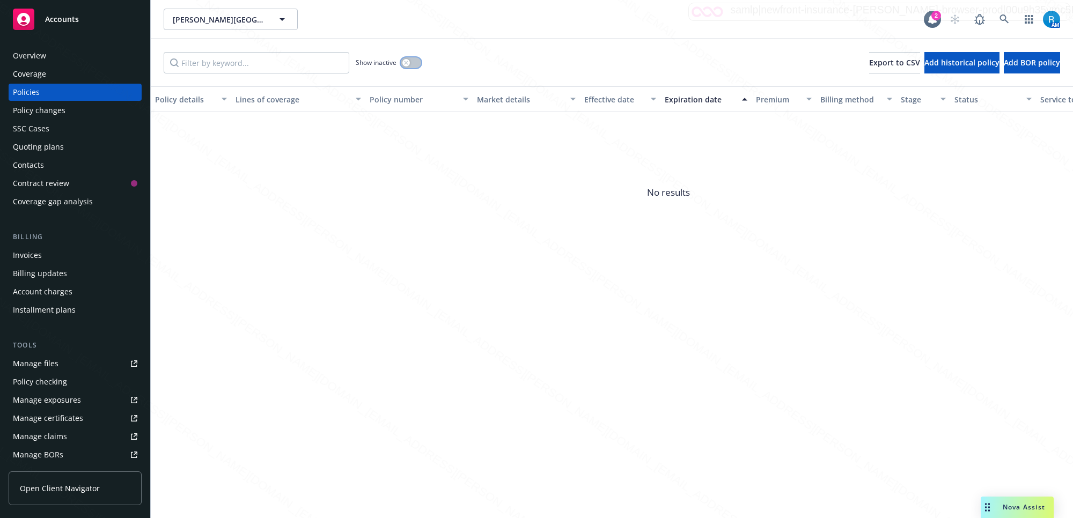
click at [414, 61] on button "button" at bounding box center [411, 62] width 20 height 11
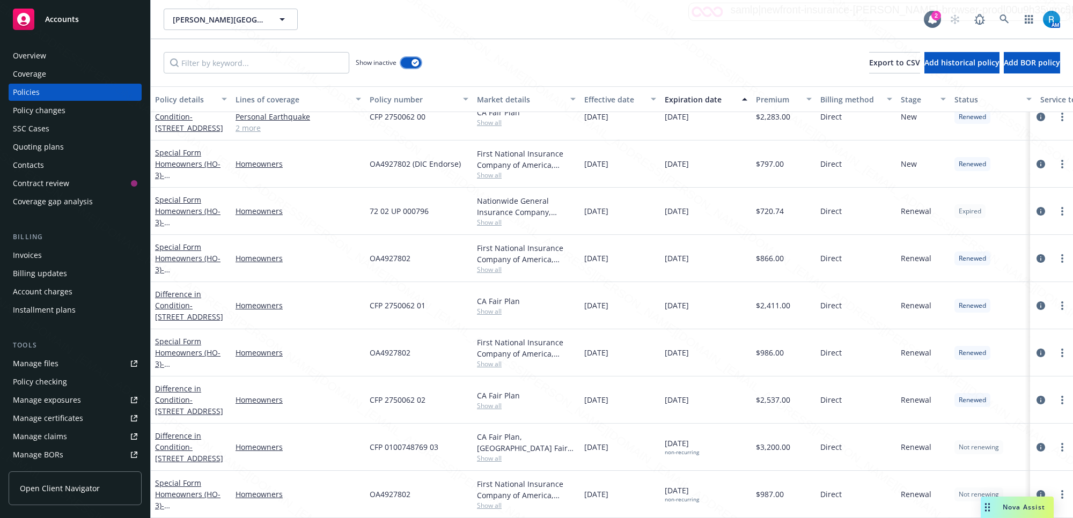
scroll to position [290, 0]
click at [1036, 490] on icon "circleInformation" at bounding box center [1040, 494] width 9 height 9
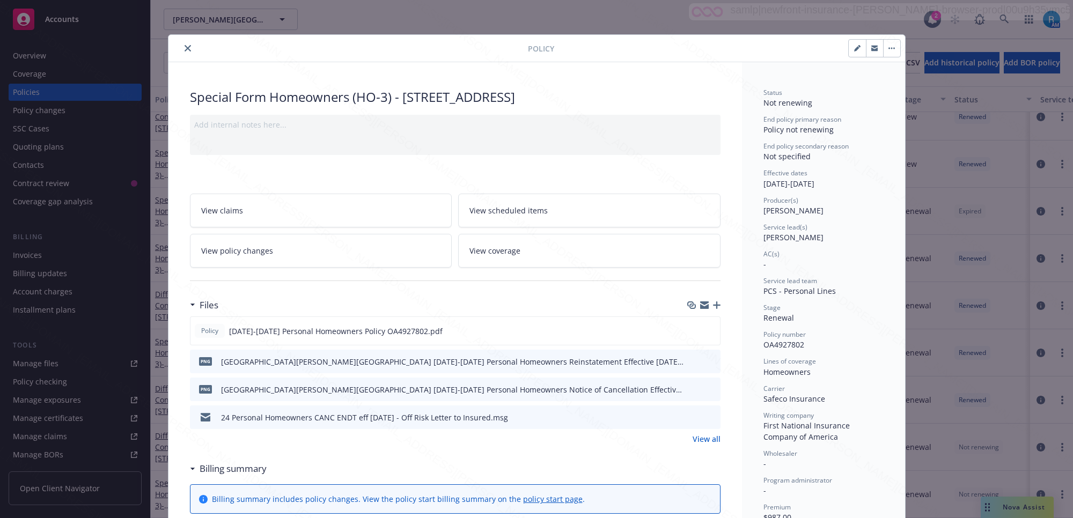
scroll to position [32, 0]
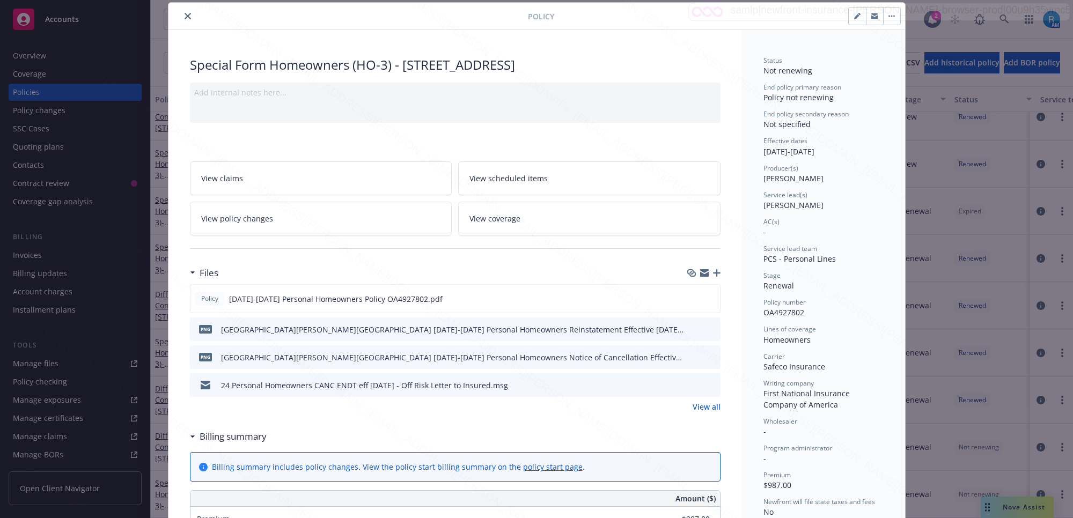
drag, startPoint x: 398, startPoint y: 64, endPoint x: 696, endPoint y: 62, distance: 297.7
click at [696, 62] on div "Special Form Homeowners (HO-3) - [STREET_ADDRESS]" at bounding box center [455, 65] width 531 height 18
copy div "[STREET_ADDRESS]"
click at [948, 80] on div "Policy Special Form Homeowners (HO-3) - [STREET_ADDRESS] Add internal notes her…" at bounding box center [536, 259] width 1073 height 518
click at [185, 14] on icon "close" at bounding box center [188, 16] width 6 height 6
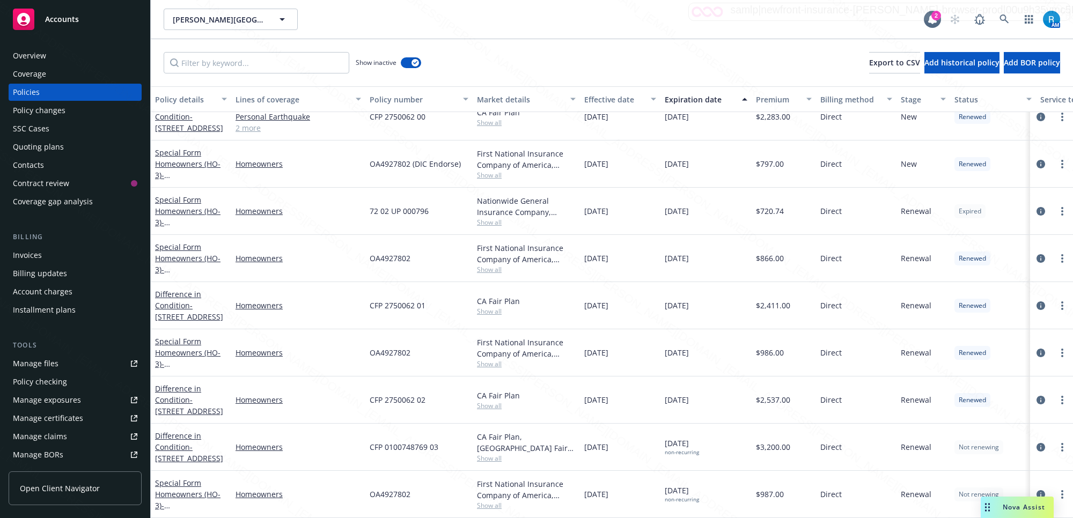
click at [27, 55] on div "Overview" at bounding box center [29, 55] width 33 height 17
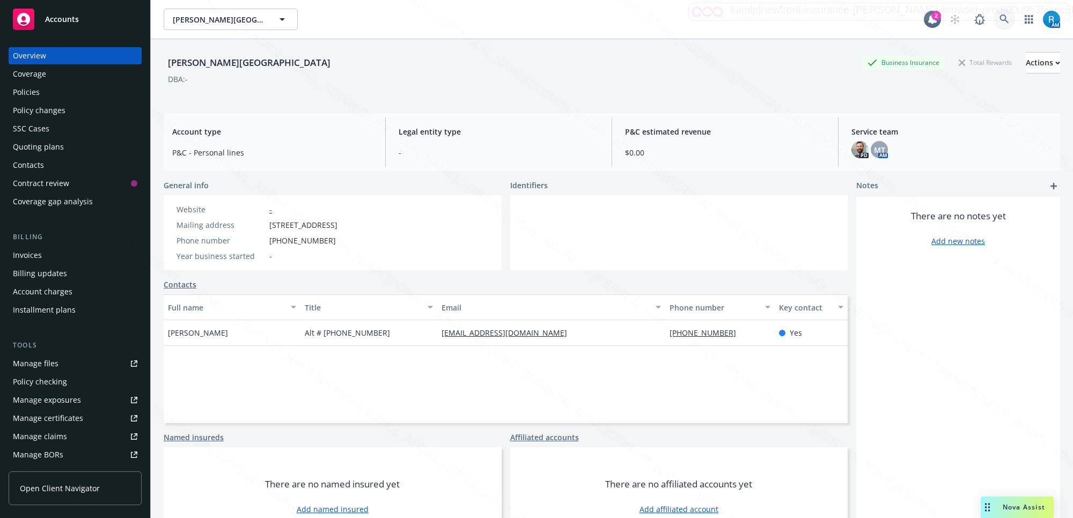
click at [999, 14] on icon at bounding box center [1003, 18] width 9 height 9
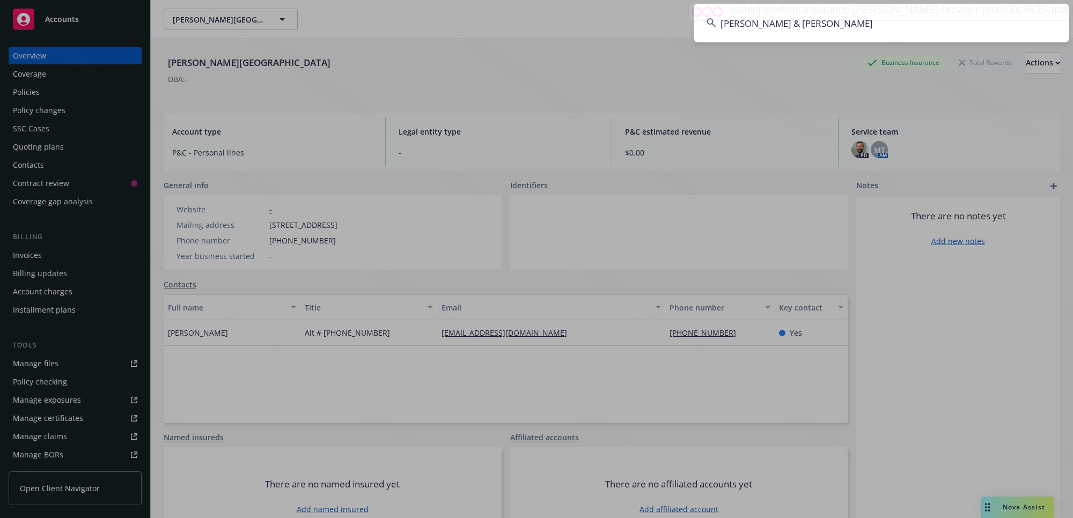
click at [993, 19] on input "[PERSON_NAME] & [PERSON_NAME]" at bounding box center [882, 23] width 376 height 39
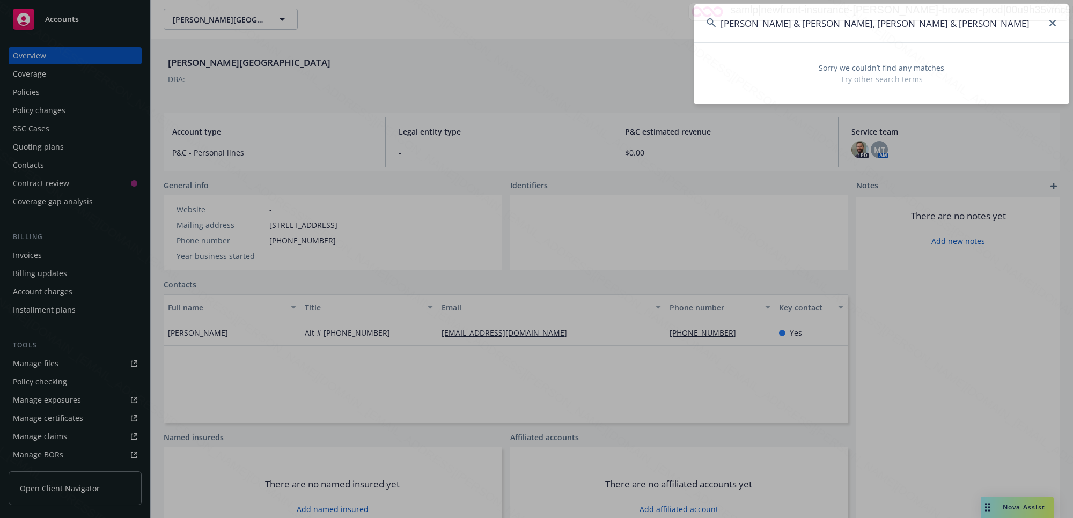
drag, startPoint x: 948, startPoint y: 21, endPoint x: 830, endPoint y: 25, distance: 118.1
click at [830, 25] on input "[PERSON_NAME] & [PERSON_NAME], [PERSON_NAME] & [PERSON_NAME]" at bounding box center [882, 23] width 376 height 39
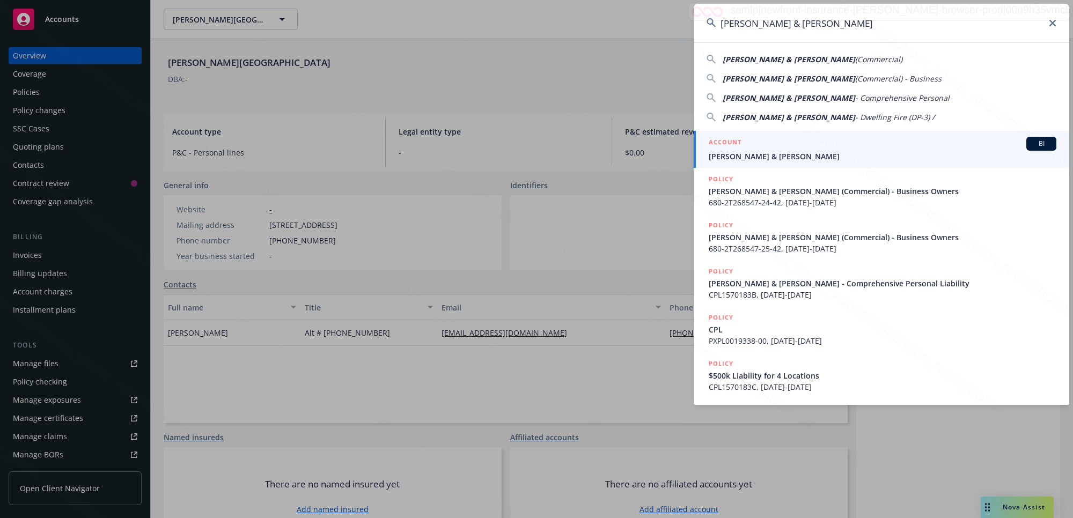
type input "[PERSON_NAME] & [PERSON_NAME]"
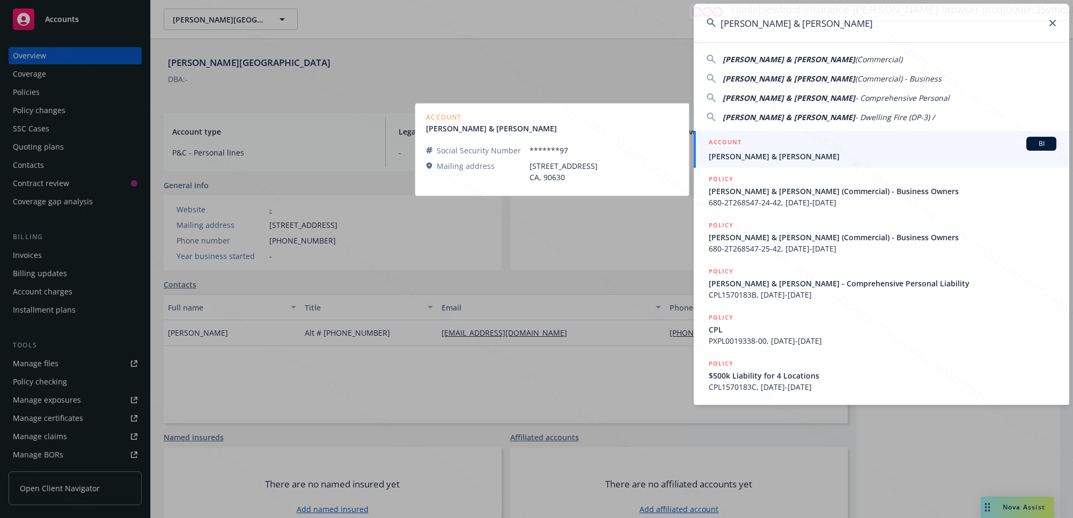
click at [806, 151] on span "[PERSON_NAME] & [PERSON_NAME]" at bounding box center [883, 156] width 348 height 11
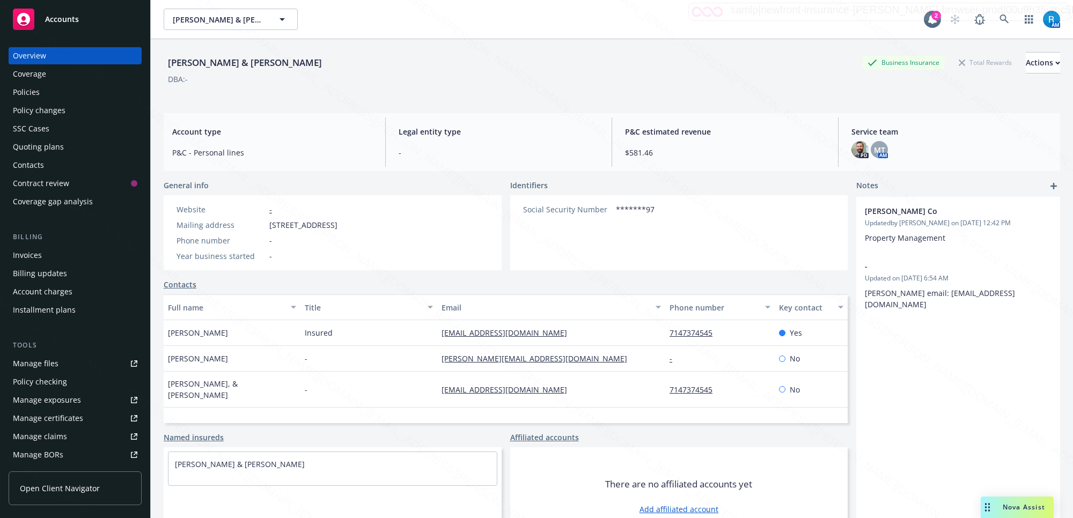
click at [54, 93] on div "Policies" at bounding box center [75, 92] width 124 height 17
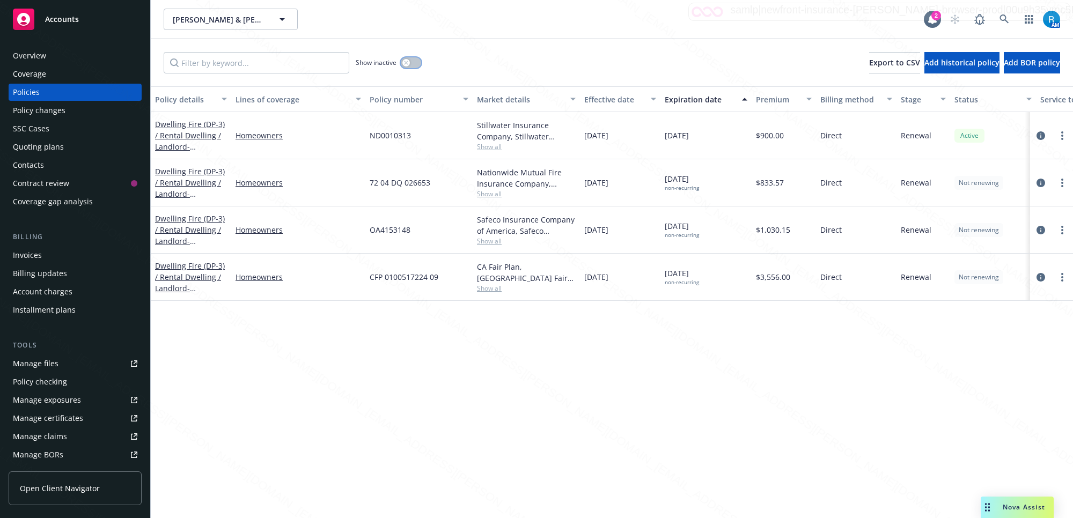
click at [417, 61] on button "button" at bounding box center [411, 62] width 20 height 11
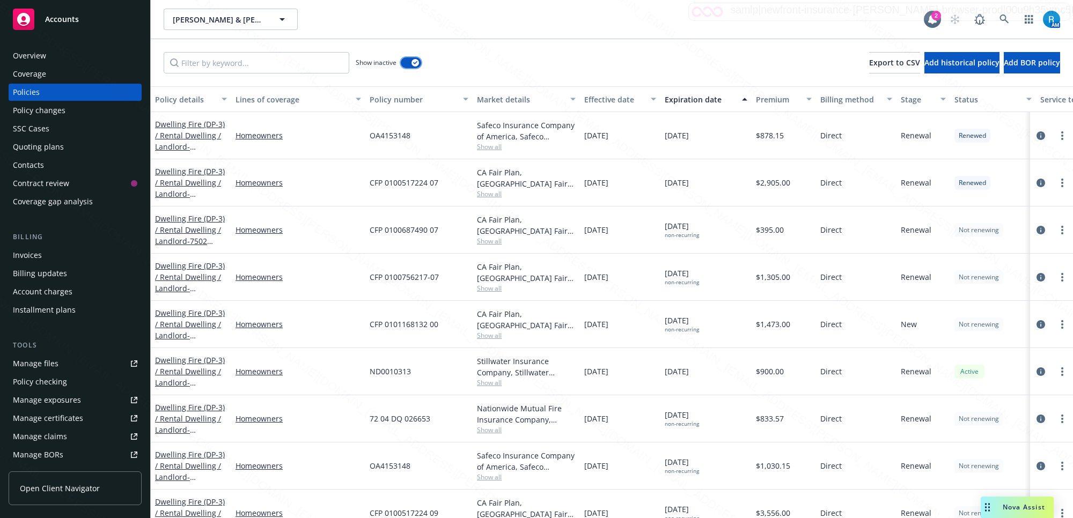
scroll to position [2008, 0]
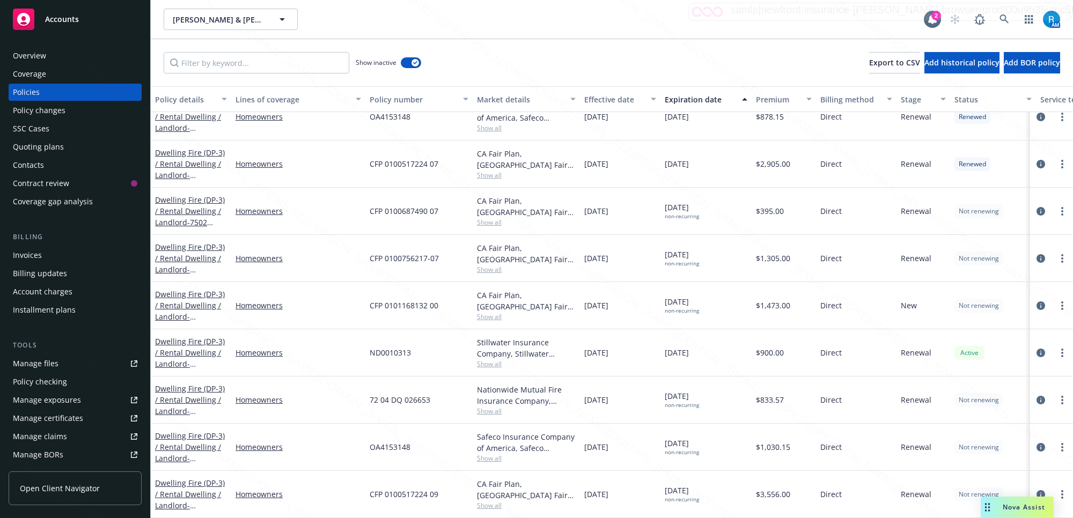
click at [35, 127] on div "SSC Cases" at bounding box center [31, 128] width 36 height 17
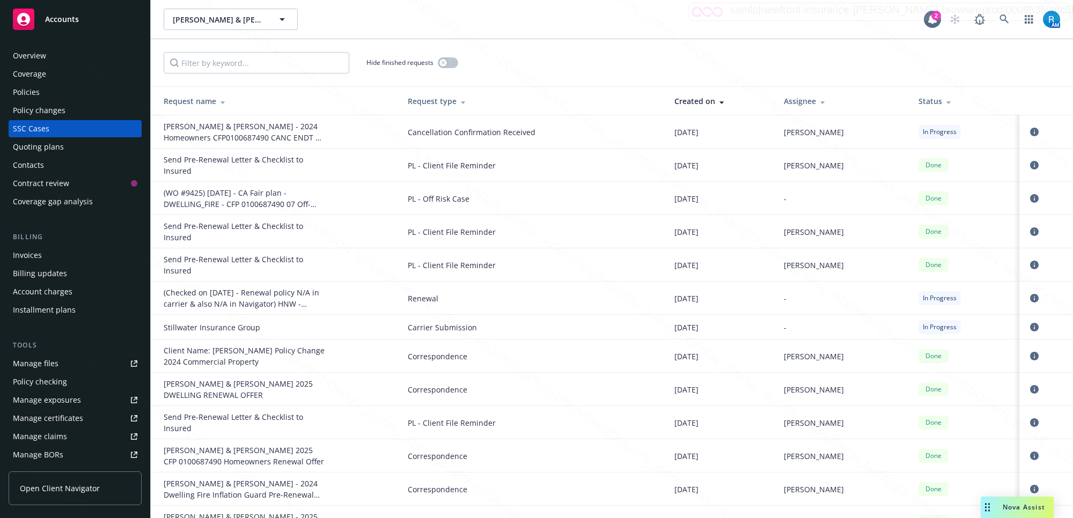
click at [25, 126] on div "SSC Cases" at bounding box center [31, 128] width 36 height 17
click at [1030, 196] on icon "circleInformation" at bounding box center [1034, 198] width 9 height 9
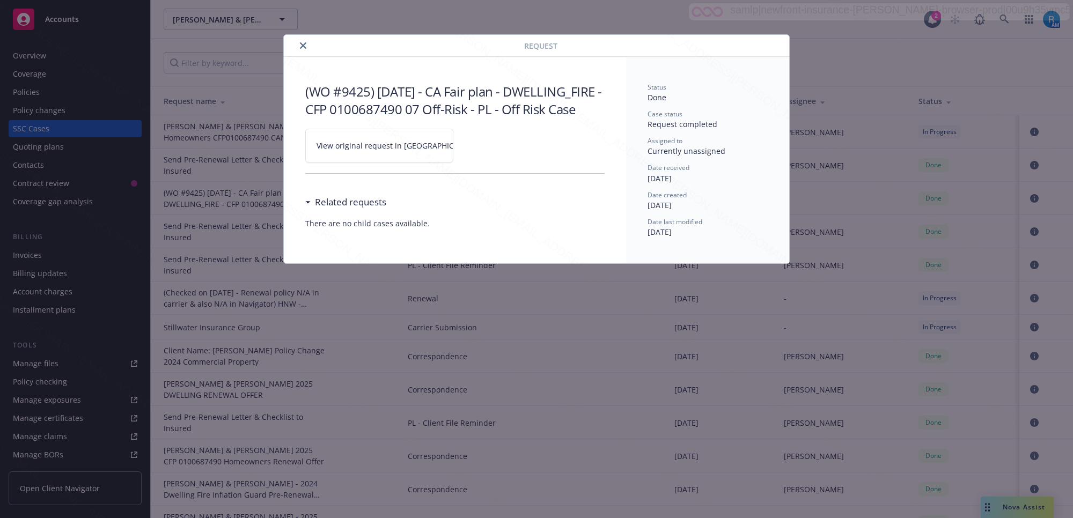
click at [483, 149] on icon at bounding box center [486, 146] width 6 height 6
click at [301, 43] on icon "close" at bounding box center [303, 45] width 6 height 6
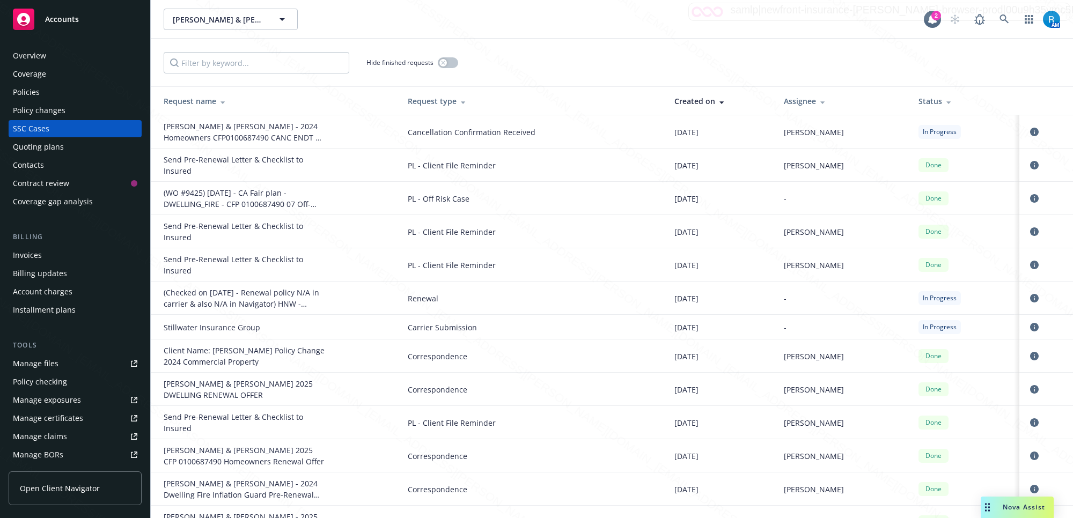
click at [273, 298] on div "(Checked on [DATE] - Renewal policy N/A in carrier & also N/A in Navigator) HNW…" at bounding box center [244, 298] width 161 height 23
drag, startPoint x: 273, startPoint y: 298, endPoint x: 1020, endPoint y: 296, distance: 747.3
click at [1030, 296] on icon "circleInformation" at bounding box center [1034, 298] width 9 height 9
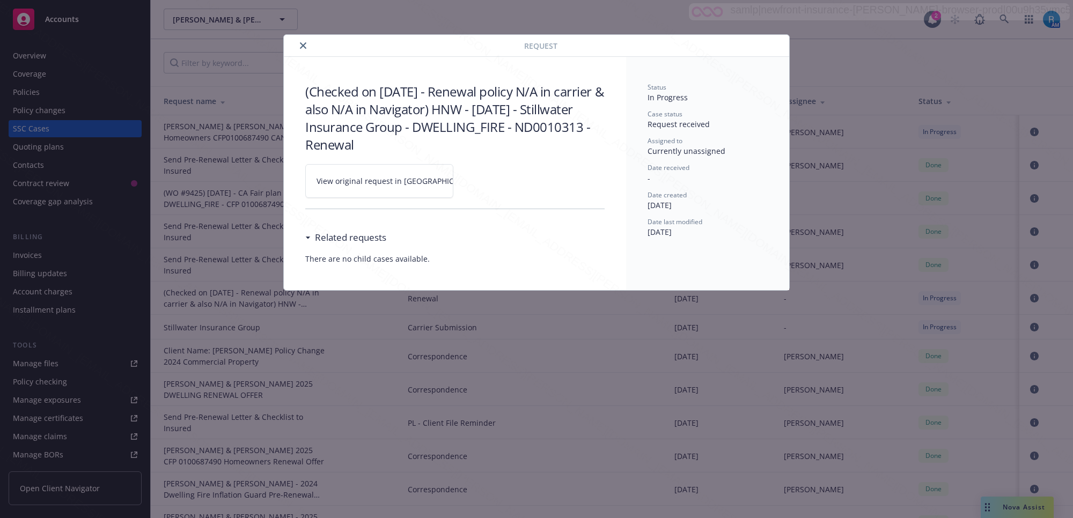
click at [1022, 299] on div "Request (Checked on [DATE] - Renewal policy N/A in carrier & also N/A in Naviga…" at bounding box center [536, 259] width 1073 height 518
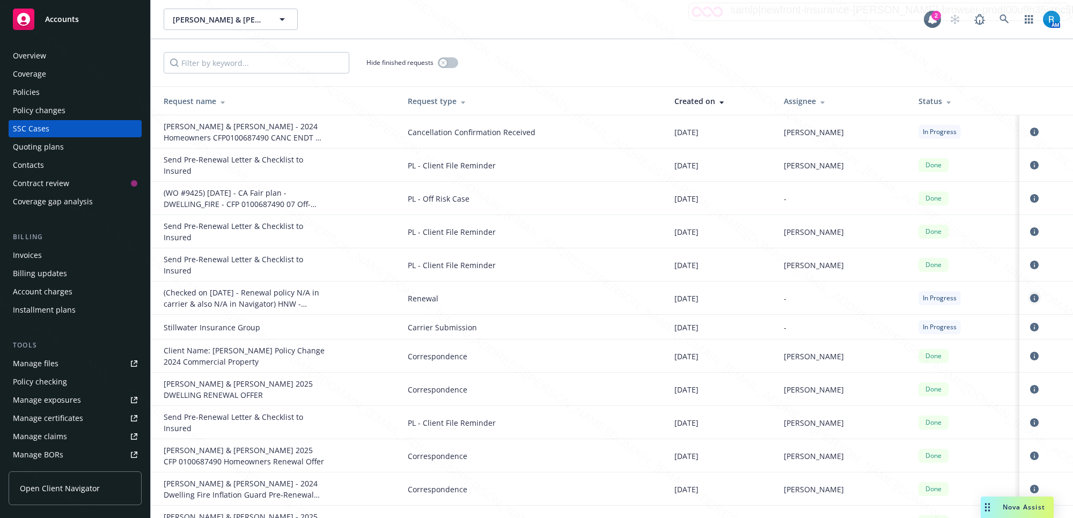
click at [1030, 298] on icon "circleInformation" at bounding box center [1034, 298] width 9 height 9
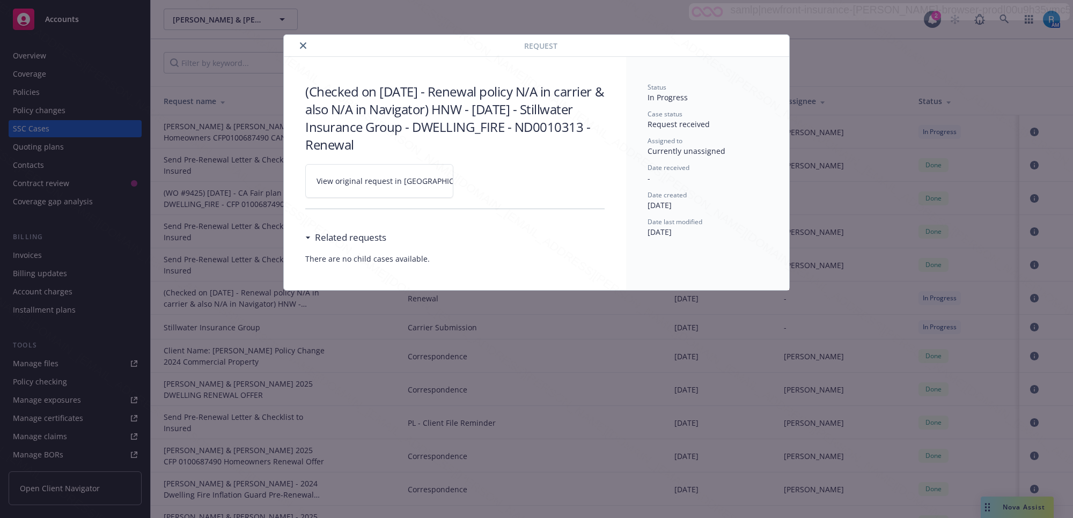
click at [302, 43] on icon "close" at bounding box center [303, 45] width 6 height 6
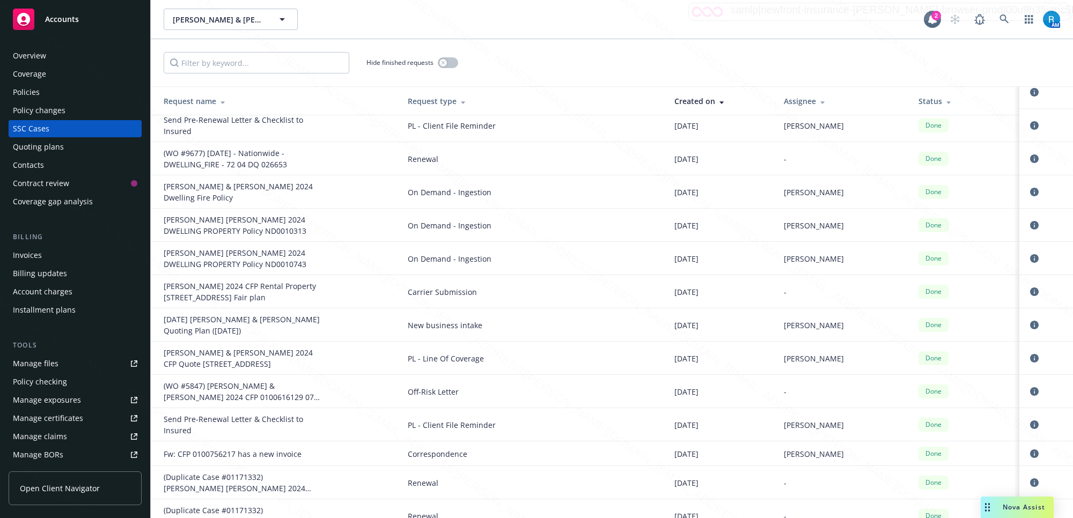
scroll to position [992, 0]
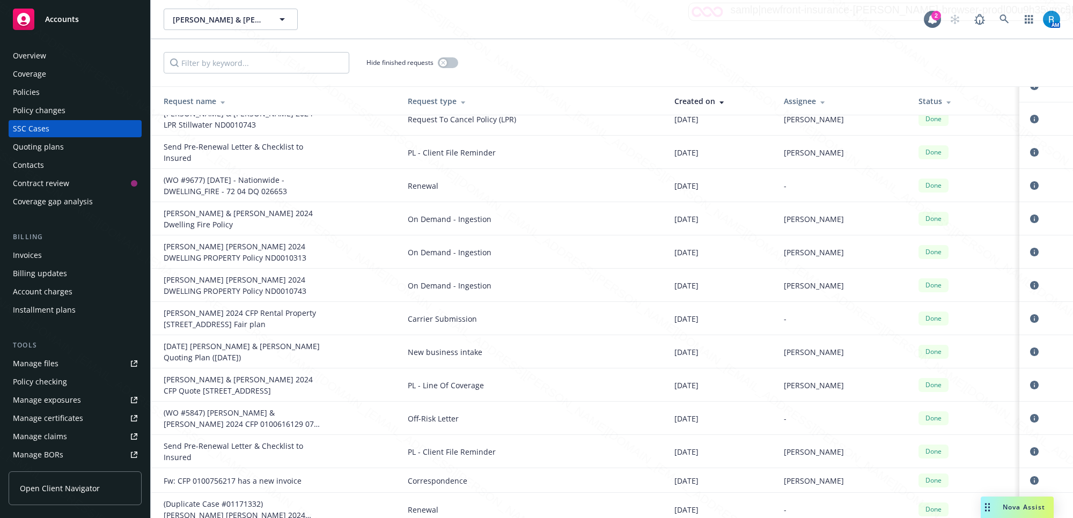
click at [917, 68] on div "Hide finished requests" at bounding box center [612, 62] width 896 height 21
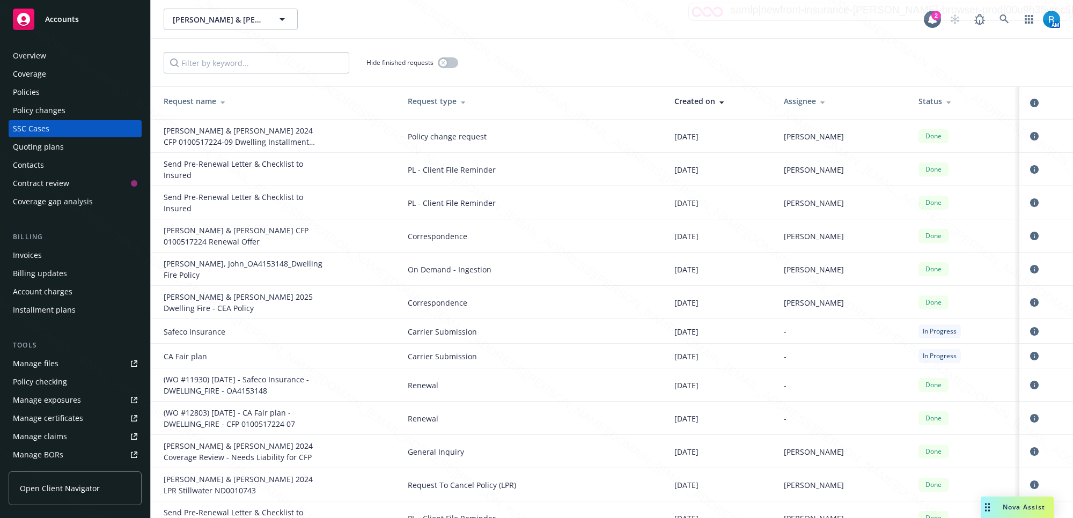
scroll to position [600, 0]
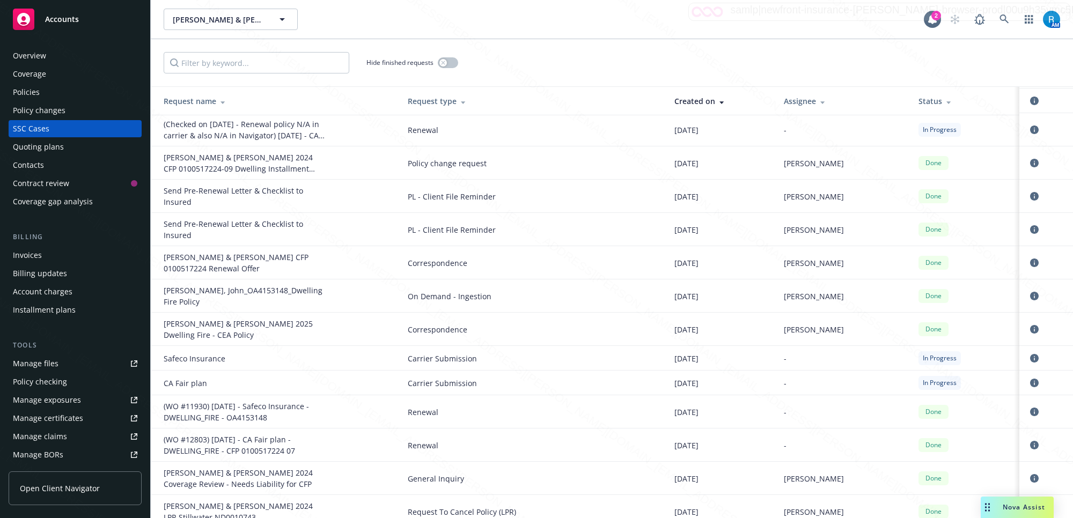
click at [26, 58] on div "Overview" at bounding box center [29, 55] width 33 height 17
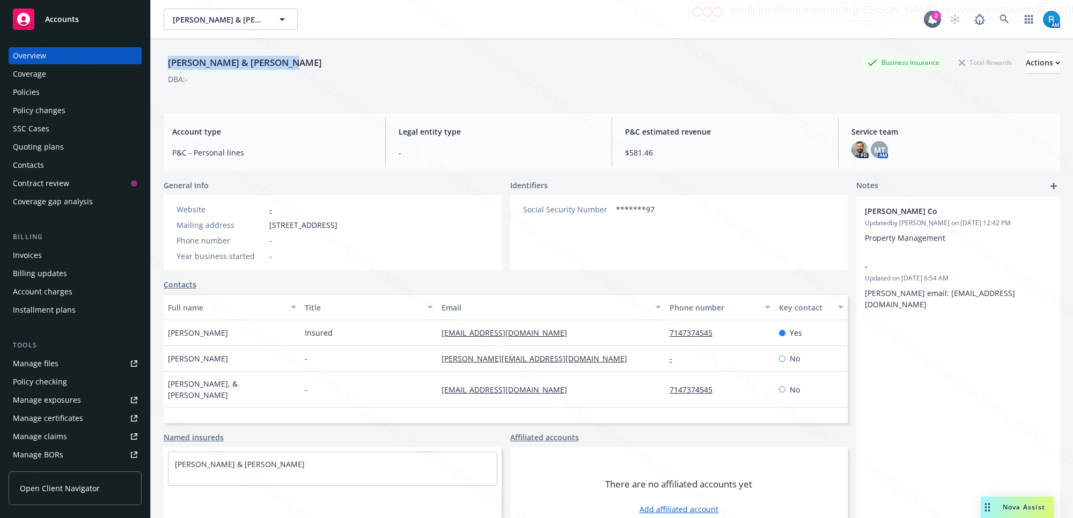
drag, startPoint x: 290, startPoint y: 66, endPoint x: 167, endPoint y: 62, distance: 122.9
click at [167, 62] on div "[PERSON_NAME] & [PERSON_NAME] Business Insurance Total Rewards Actions" at bounding box center [612, 62] width 896 height 21
copy div "[PERSON_NAME] & [PERSON_NAME]"
click at [366, 492] on div "[PERSON_NAME] & [PERSON_NAME]" at bounding box center [333, 496] width 338 height 98
click at [334, 492] on div "[PERSON_NAME] & [PERSON_NAME]" at bounding box center [333, 496] width 338 height 98
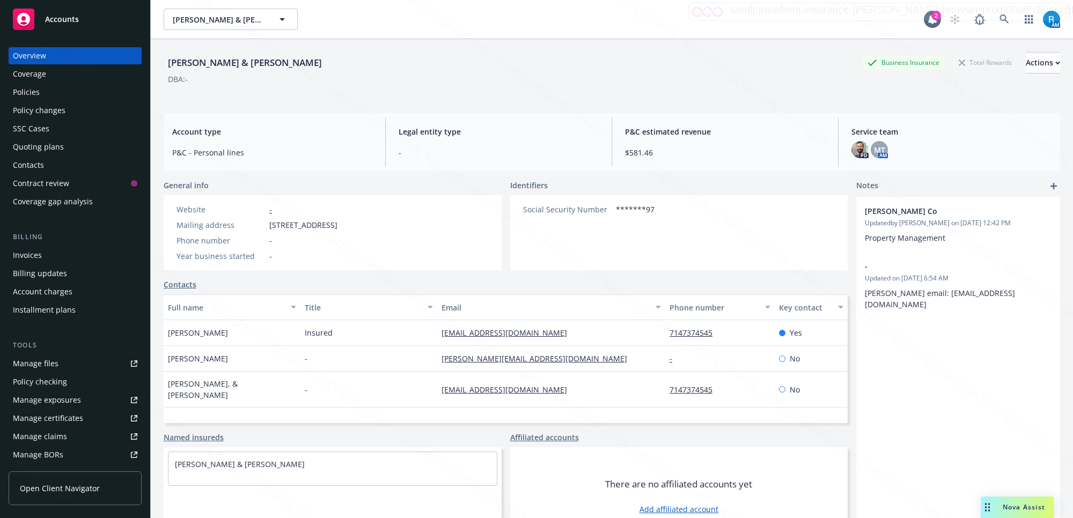
click at [334, 495] on div "[PERSON_NAME] & [PERSON_NAME]" at bounding box center [333, 496] width 338 height 98
click at [489, 70] on div "[PERSON_NAME] & [PERSON_NAME] Business Insurance Total Rewards Actions" at bounding box center [612, 62] width 896 height 21
click at [534, 106] on div "[PERSON_NAME] & [PERSON_NAME] Business Insurance Total Rewards Actions DBA: - A…" at bounding box center [612, 291] width 896 height 505
click at [999, 17] on link at bounding box center [1003, 19] width 21 height 21
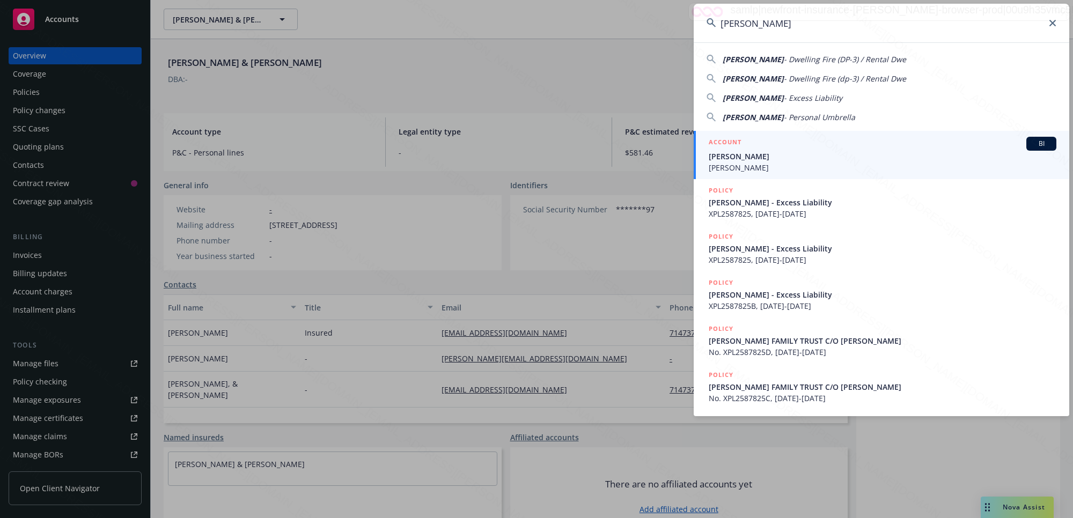
click at [993, 18] on input "[PERSON_NAME]" at bounding box center [882, 23] width 376 height 39
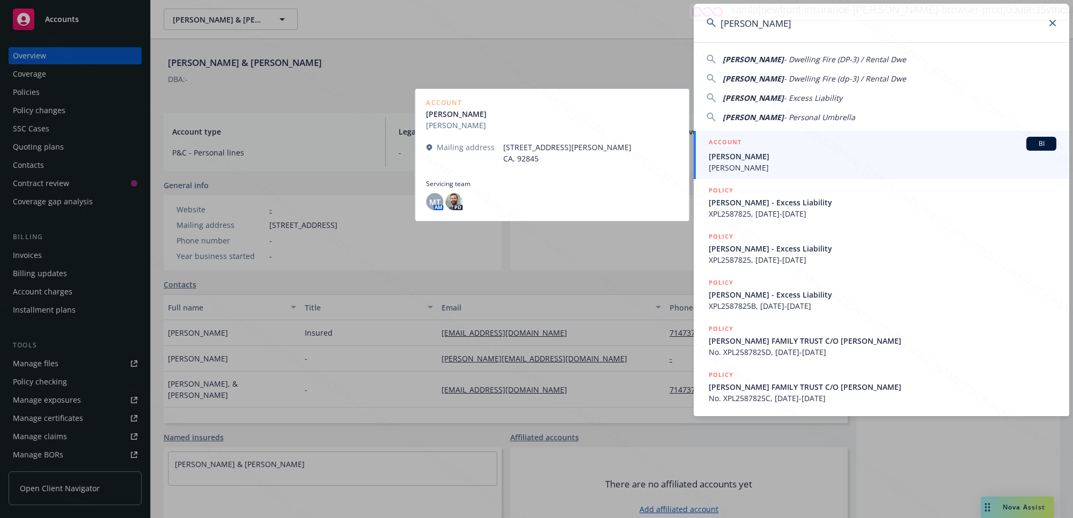
type input "[PERSON_NAME]"
click at [745, 159] on span "[PERSON_NAME]" at bounding box center [883, 156] width 348 height 11
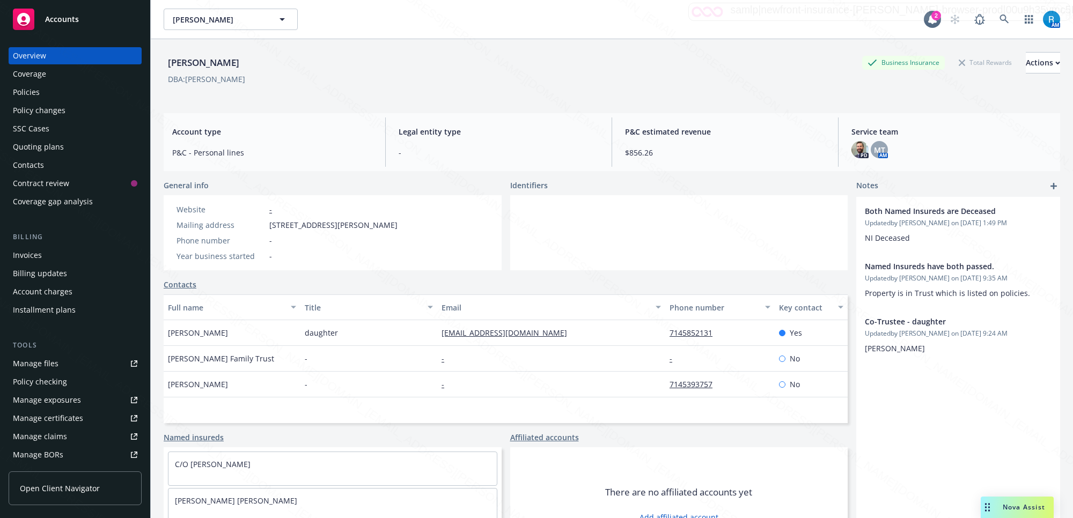
click at [54, 94] on div "Policies" at bounding box center [75, 92] width 124 height 17
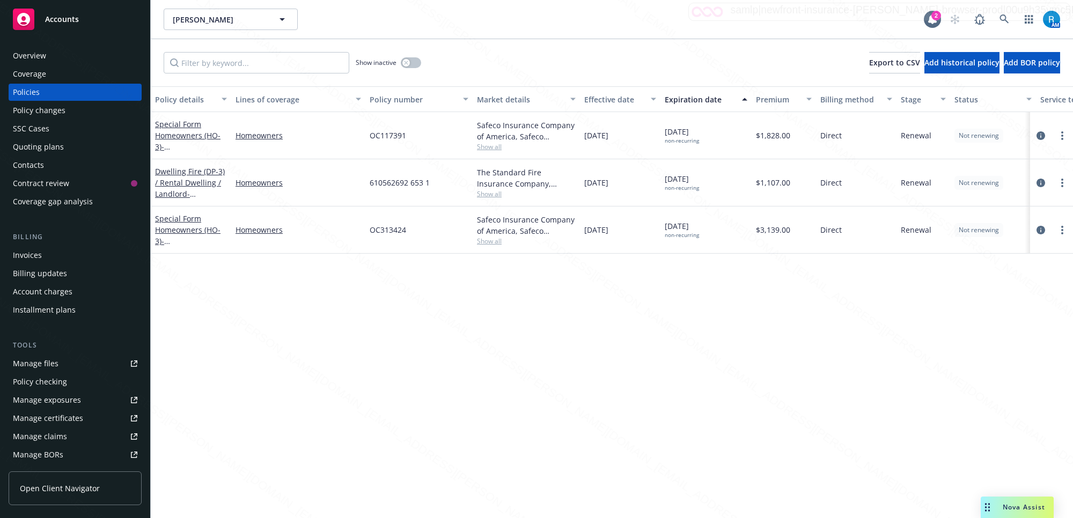
click at [50, 129] on div "SSC Cases" at bounding box center [75, 128] width 124 height 17
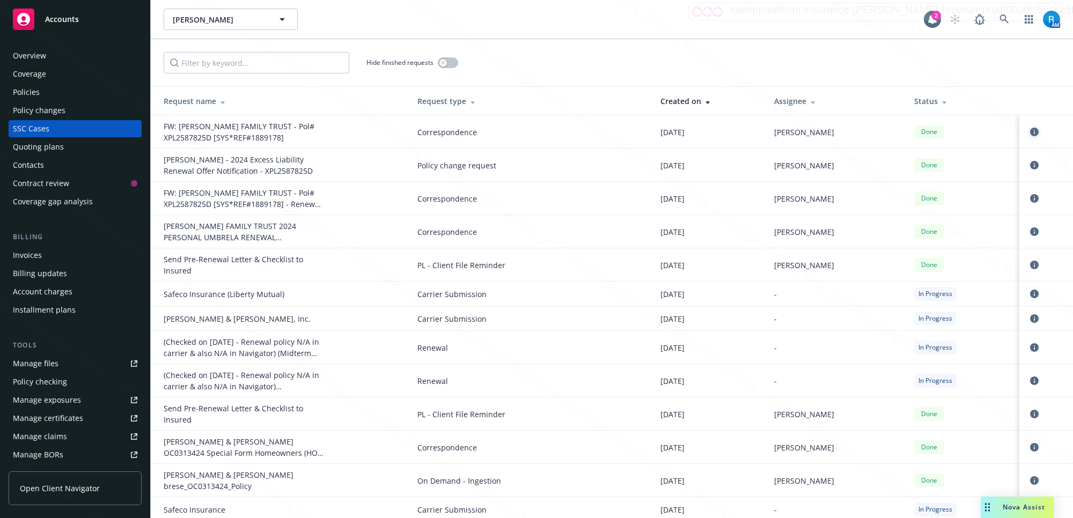
click at [1030, 129] on icon "circleInformation" at bounding box center [1034, 132] width 9 height 9
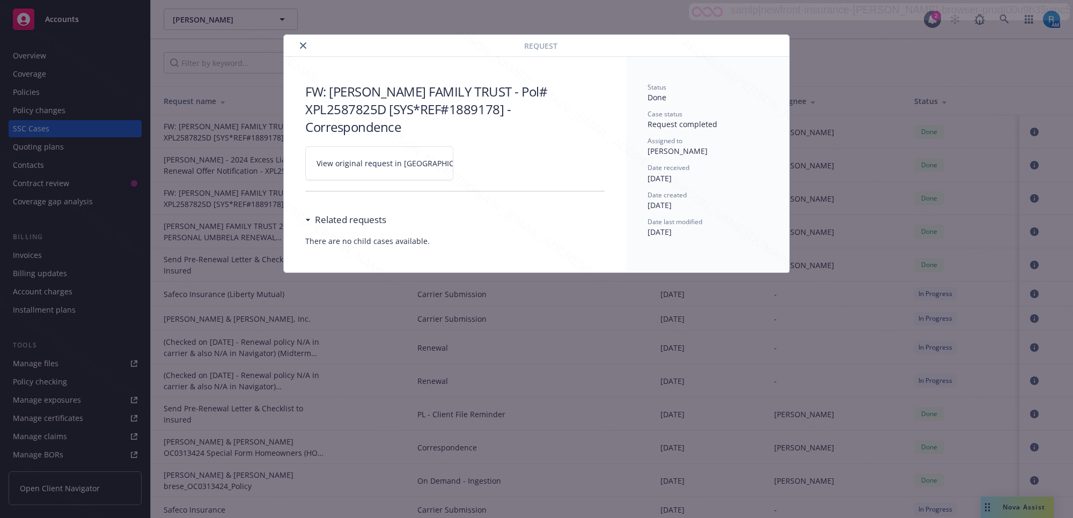
click at [483, 160] on icon at bounding box center [486, 163] width 6 height 6
click at [304, 43] on icon "close" at bounding box center [303, 45] width 6 height 6
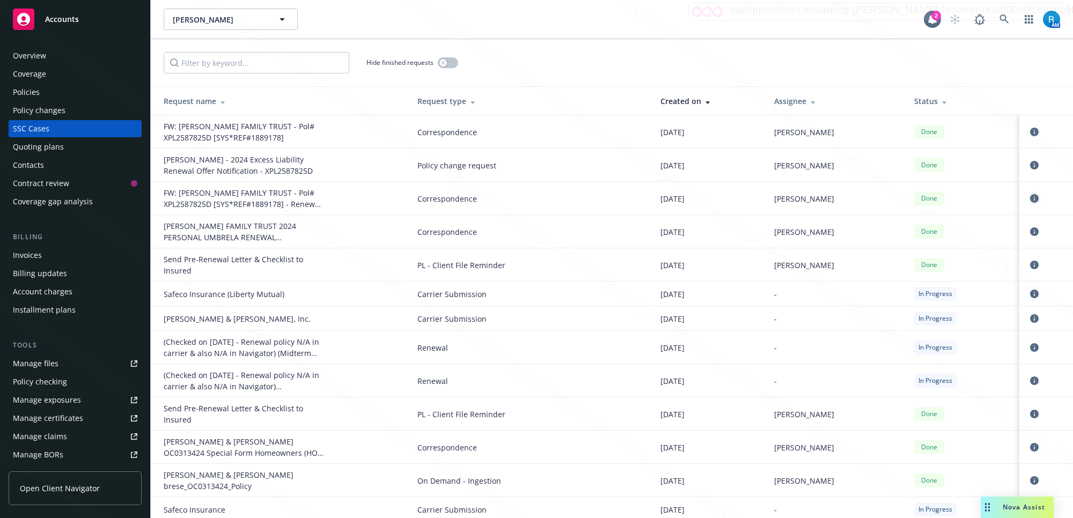
click at [1030, 200] on icon "circleInformation" at bounding box center [1034, 198] width 9 height 9
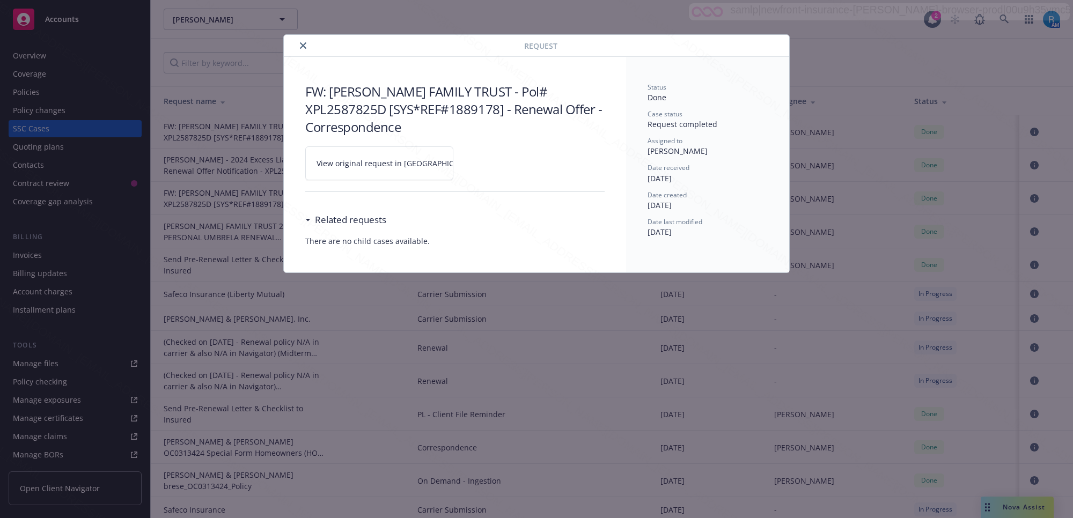
click at [483, 164] on icon at bounding box center [486, 163] width 6 height 6
click at [303, 43] on icon "close" at bounding box center [303, 45] width 6 height 6
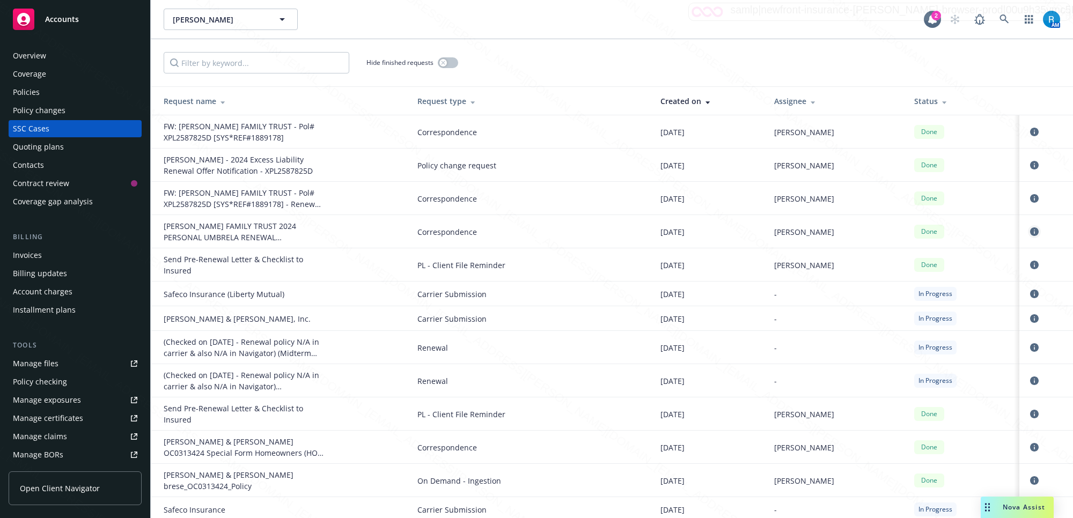
click at [1030, 229] on icon "circleInformation" at bounding box center [1034, 231] width 9 height 9
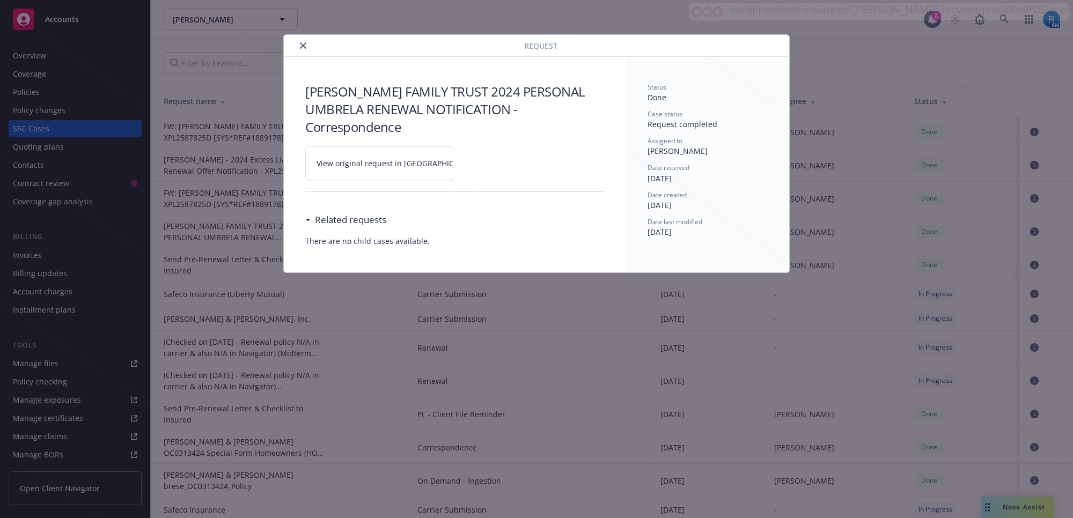
click at [483, 160] on icon at bounding box center [486, 163] width 6 height 6
